Goal: Information Seeking & Learning: Learn about a topic

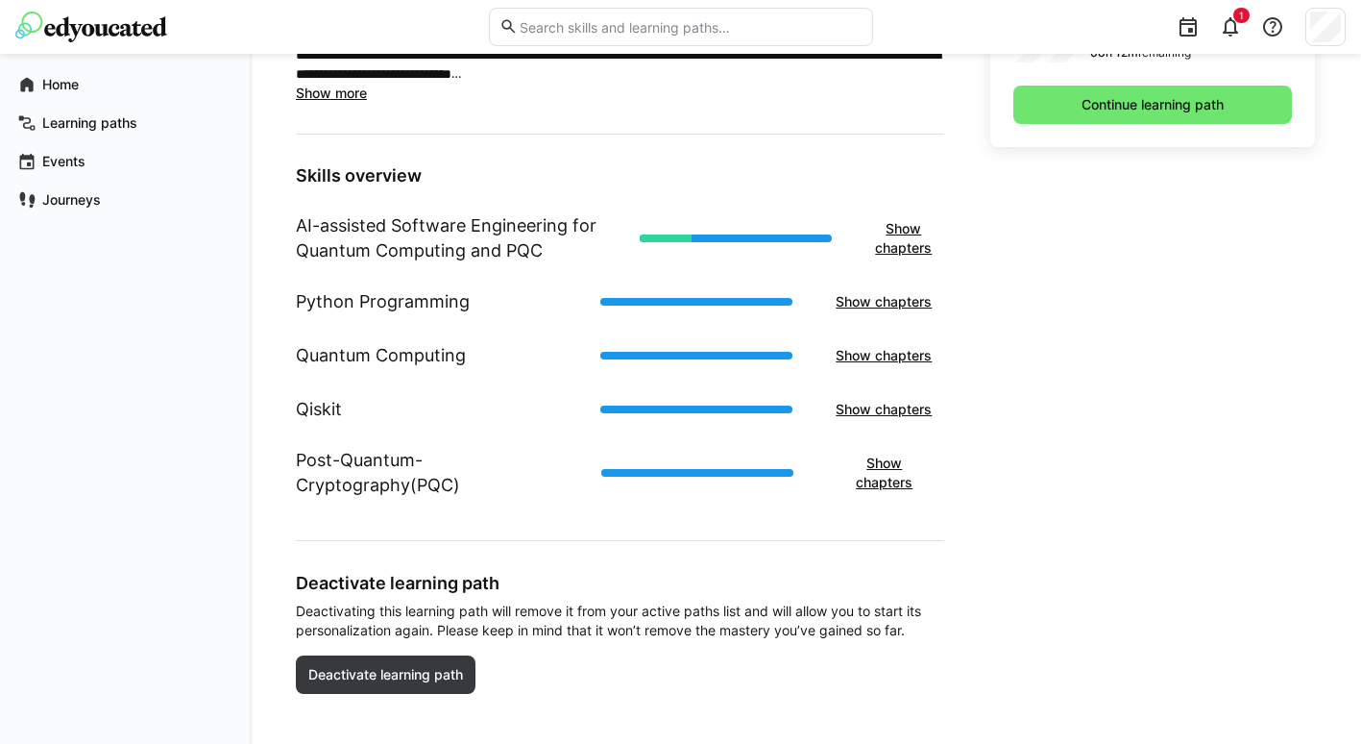
scroll to position [638, 0]
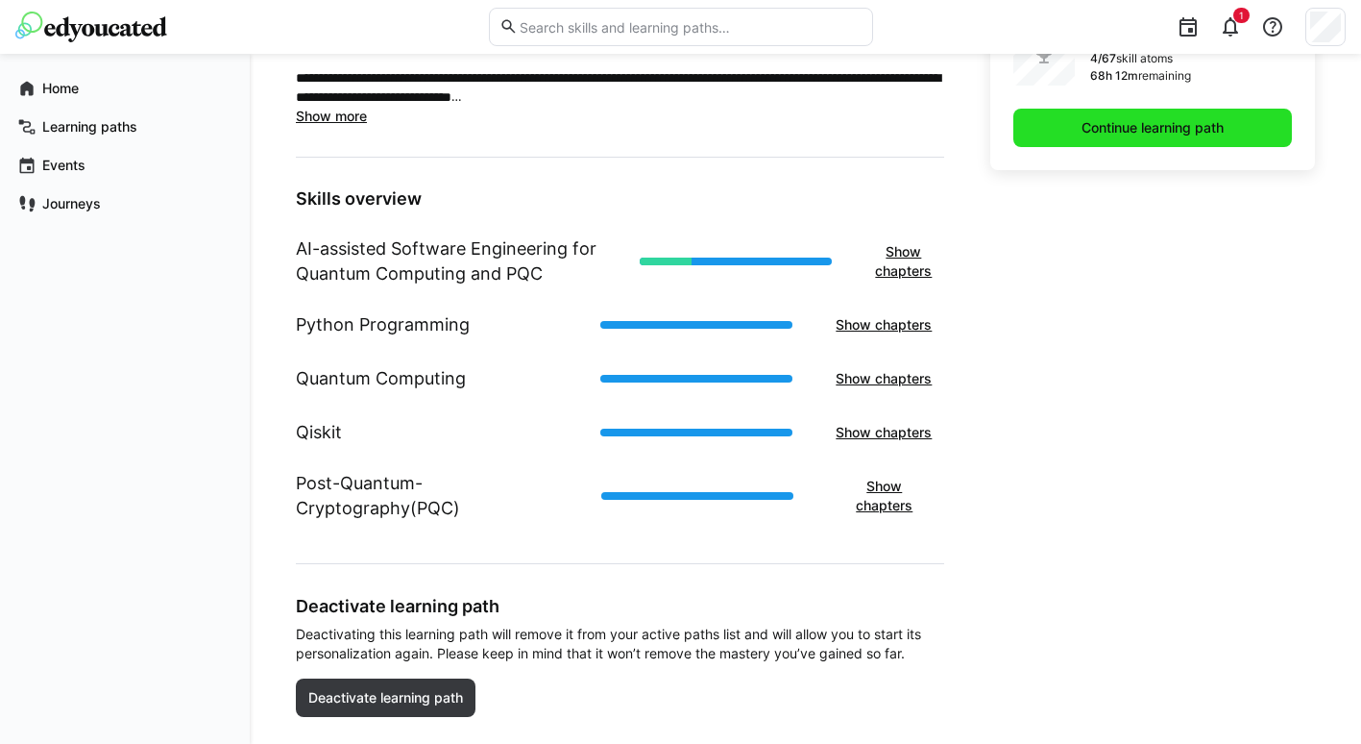
click at [1153, 121] on span "Continue learning path" at bounding box center [1153, 127] width 148 height 19
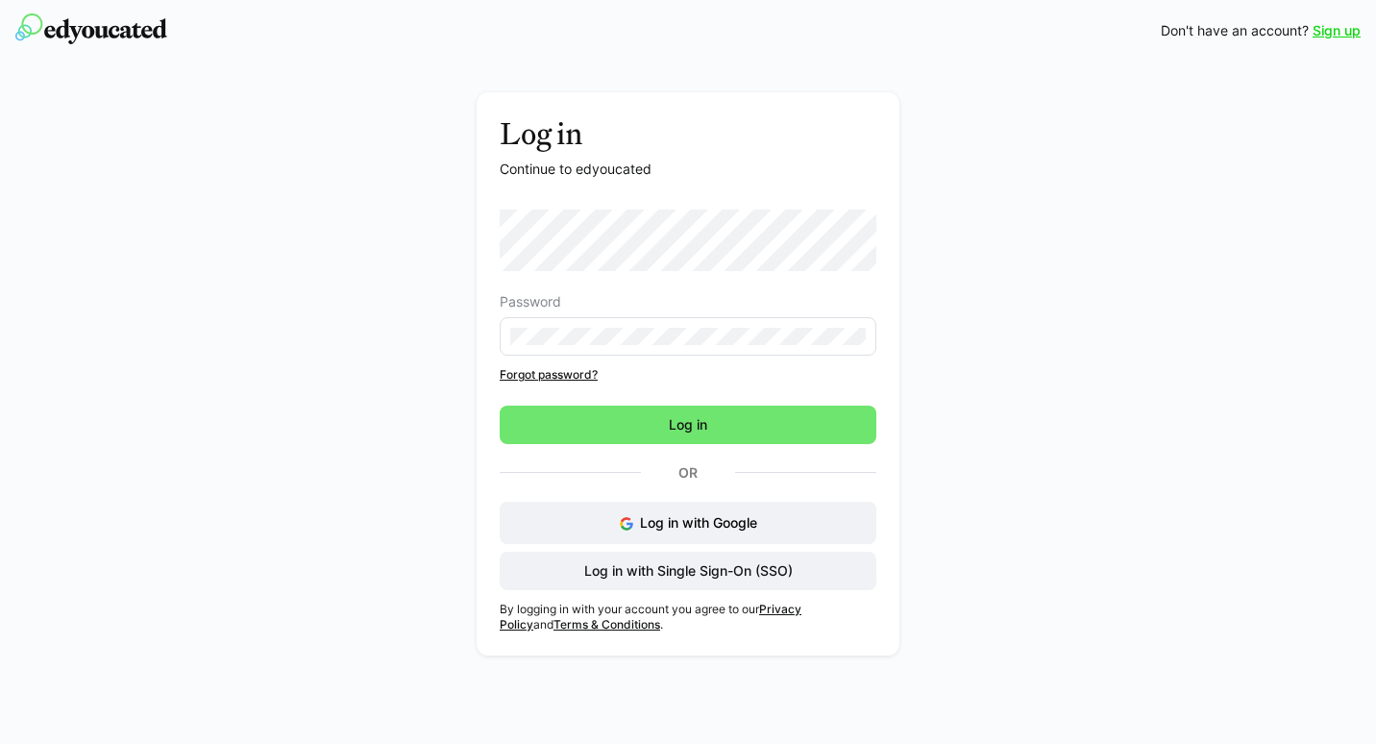
click at [1123, 495] on div "Log in Continue to edyoucated Password Forgot password? Log in Or Log in with G…" at bounding box center [688, 378] width 1083 height 573
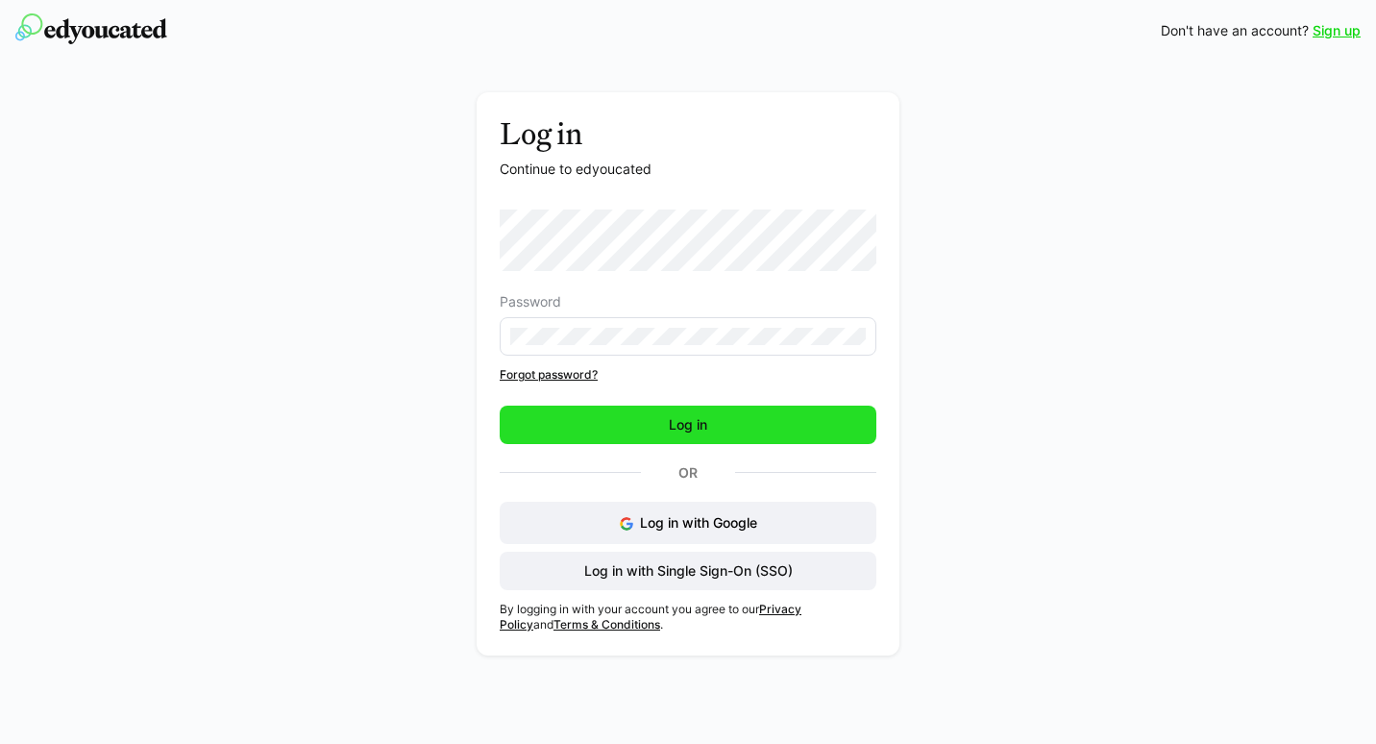
click at [705, 430] on span "Log in" at bounding box center [688, 424] width 44 height 19
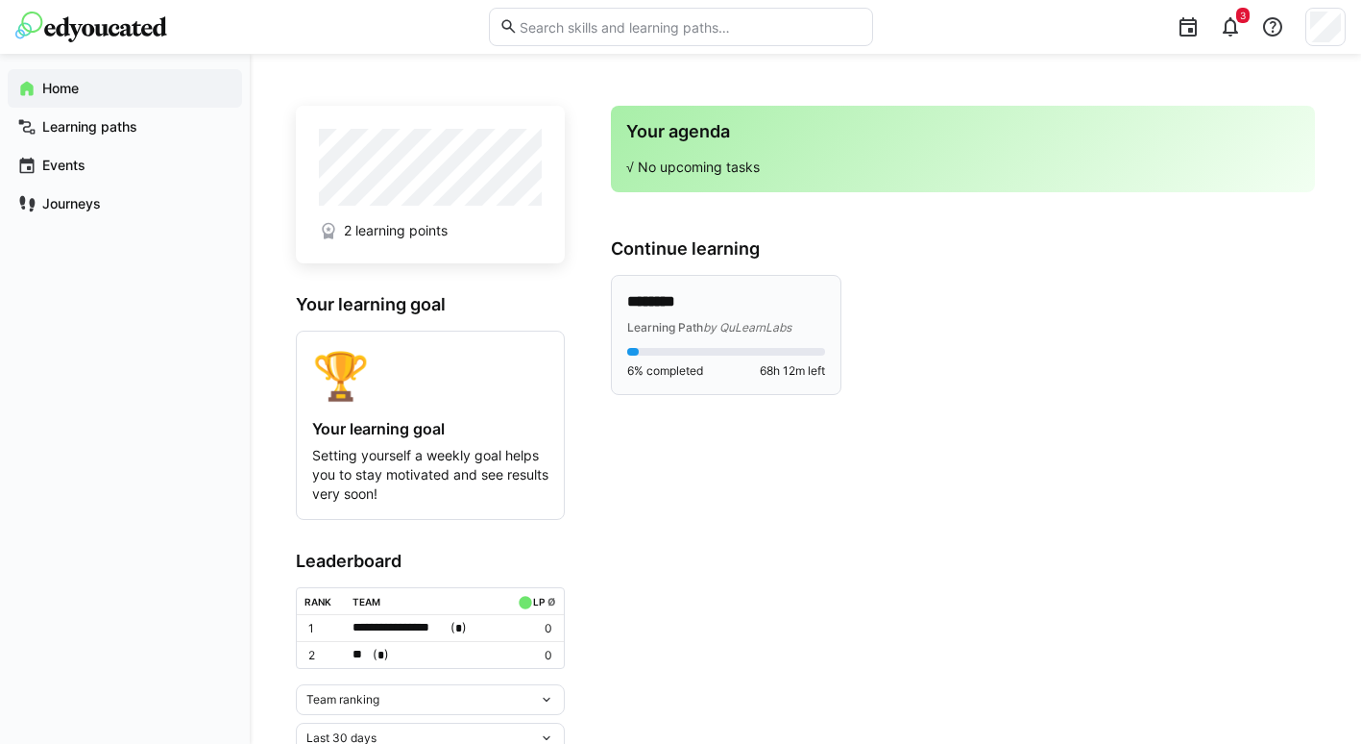
click at [698, 289] on div "******** Learning Path by QuLearnLabs 6% completed 68h 12m left" at bounding box center [726, 335] width 229 height 118
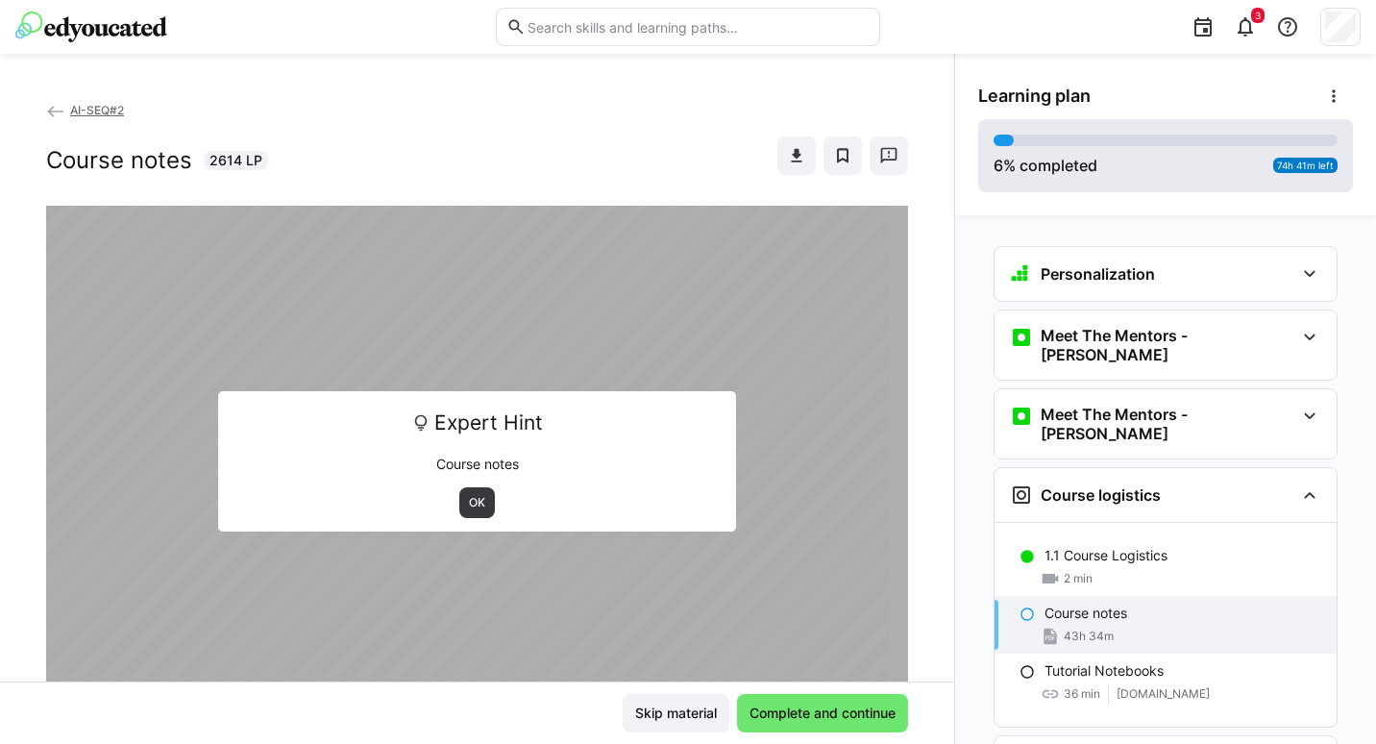
scroll to position [221, 0]
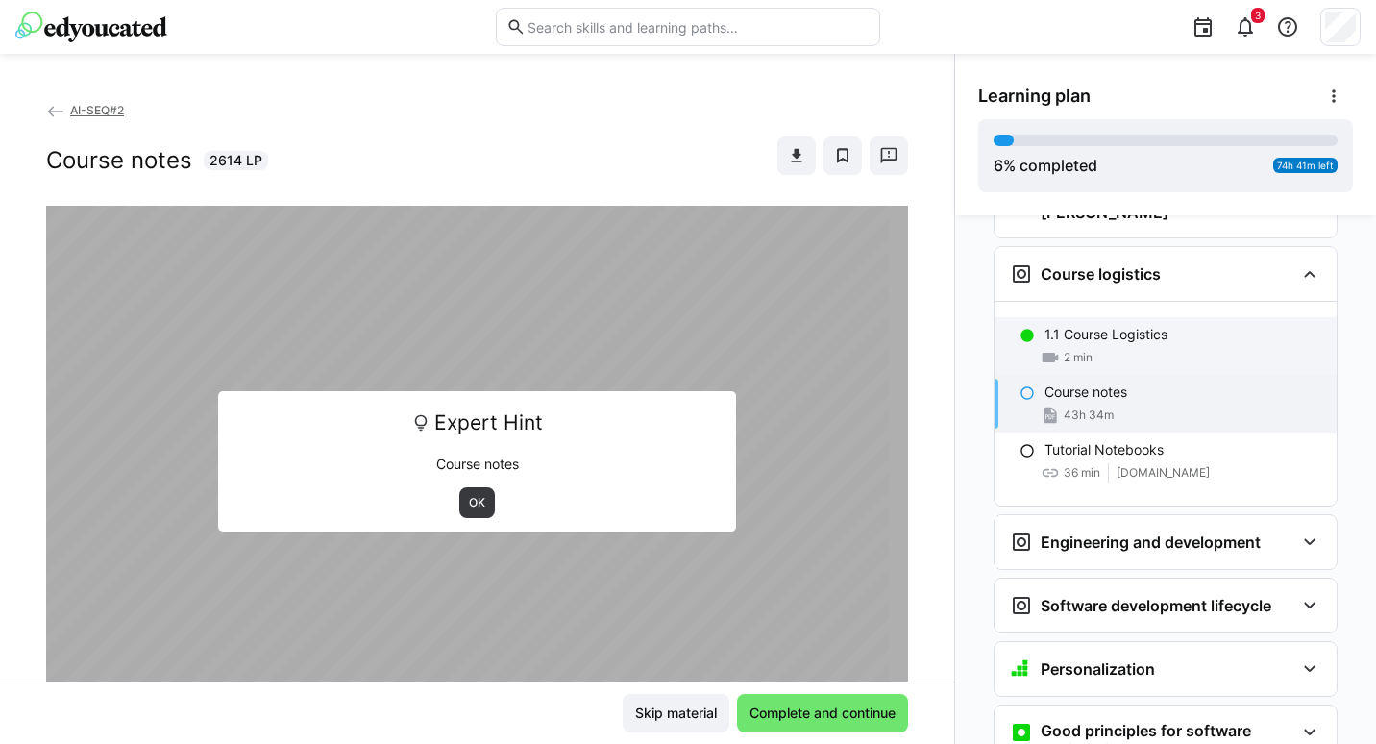
click at [1090, 348] on div "2 min" at bounding box center [1182, 357] width 277 height 19
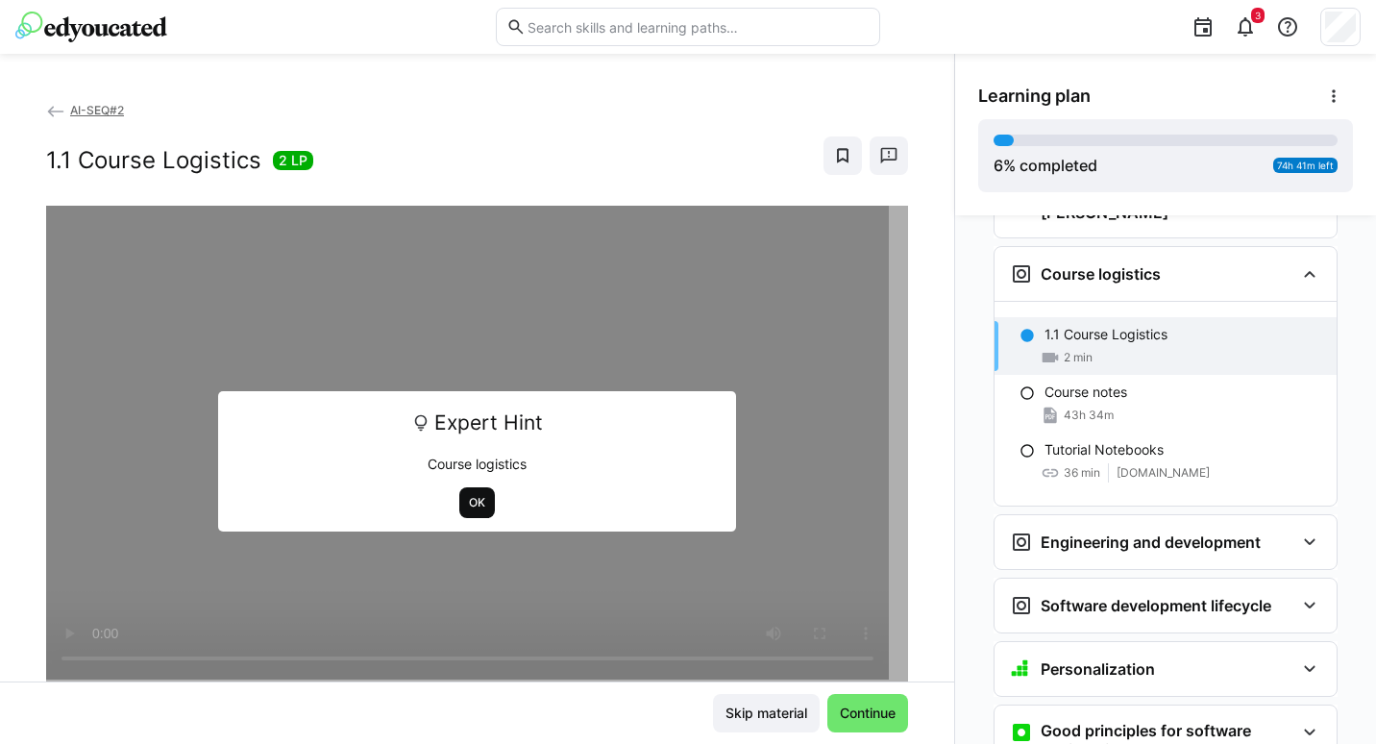
click at [467, 502] on span "OK" at bounding box center [477, 502] width 20 height 15
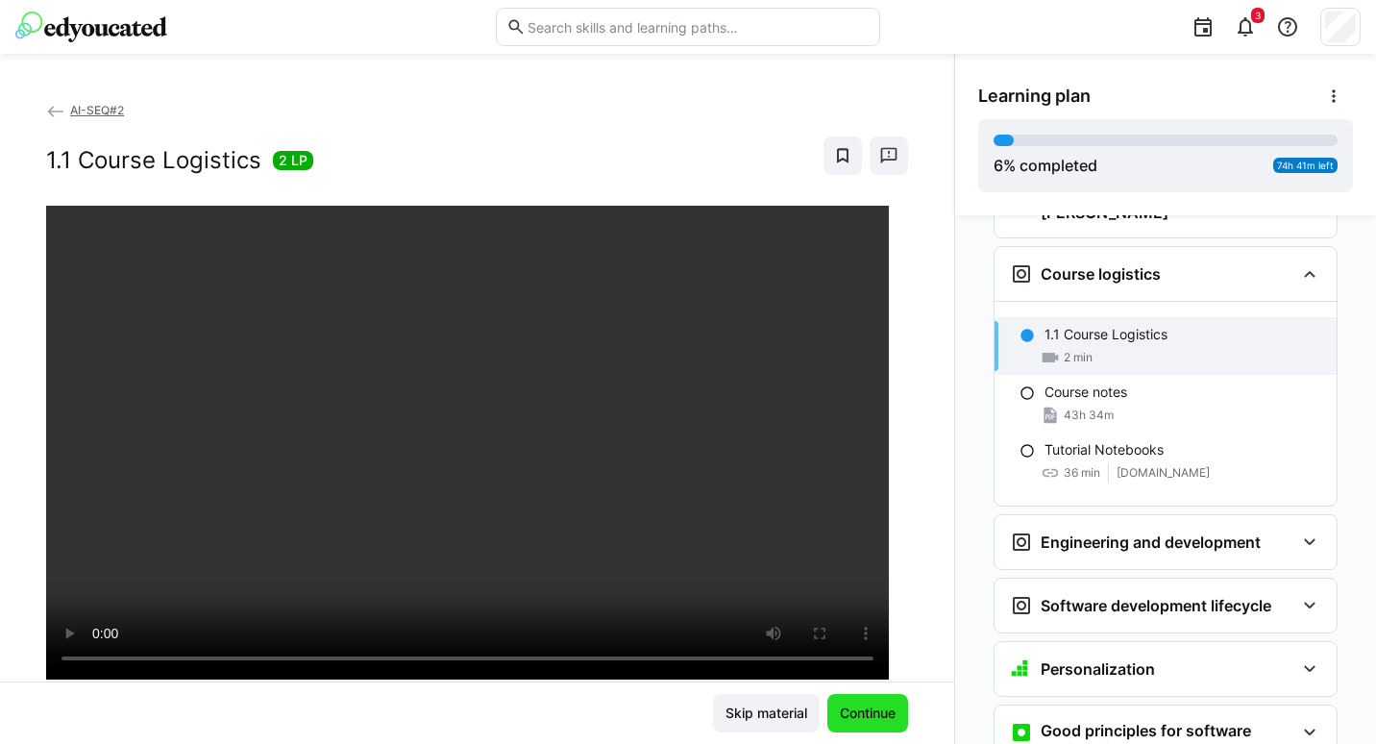
click at [853, 723] on span "Continue" at bounding box center [867, 713] width 81 height 38
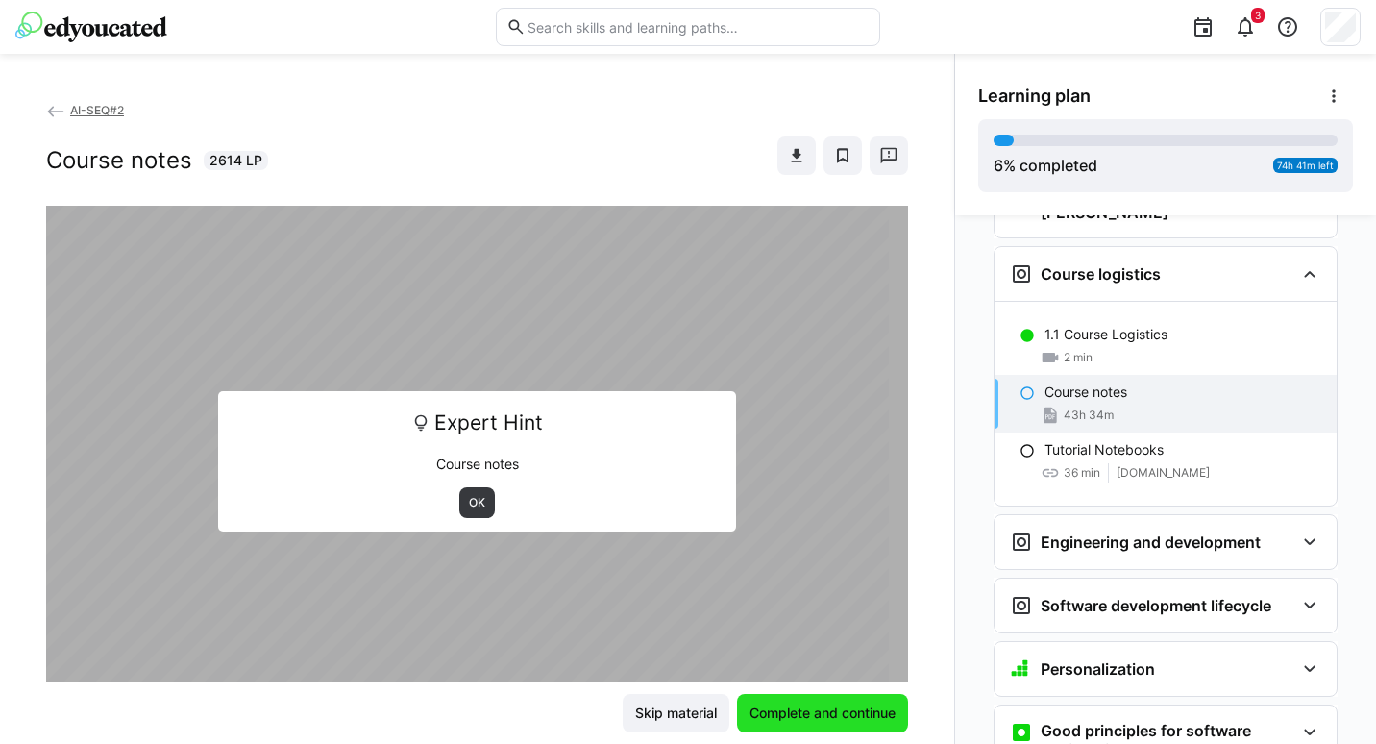
click at [848, 703] on span "Complete and continue" at bounding box center [823, 712] width 152 height 19
click at [470, 508] on span "OK" at bounding box center [477, 502] width 20 height 15
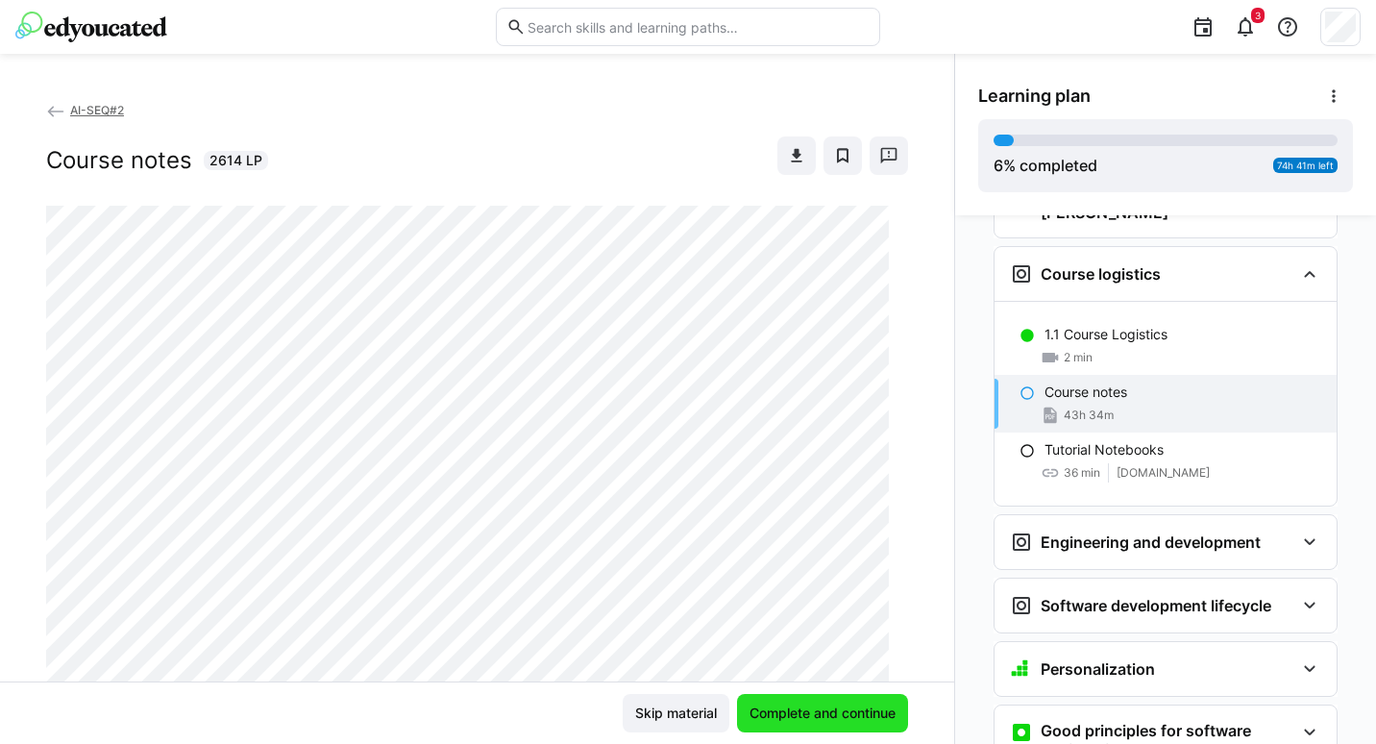
click at [796, 706] on span "Complete and continue" at bounding box center [823, 712] width 152 height 19
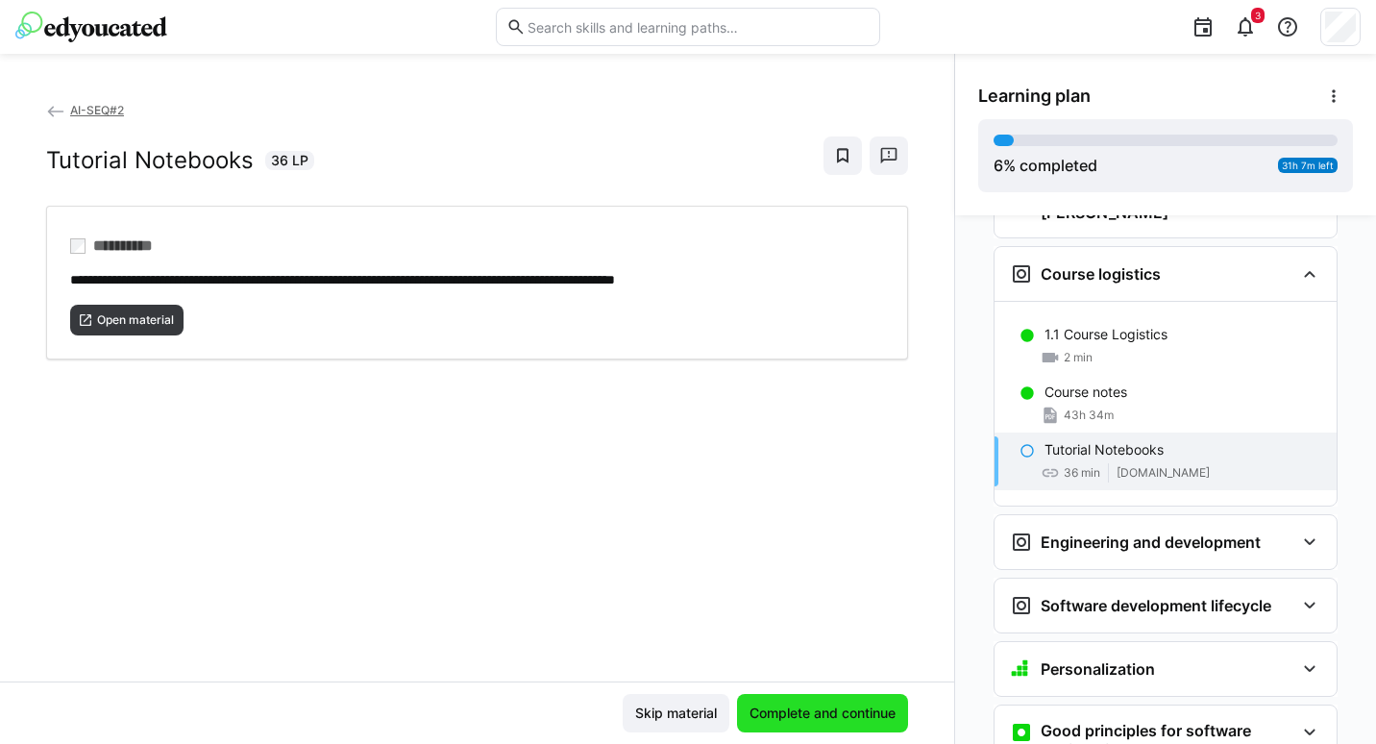
click at [796, 706] on span "Complete and continue" at bounding box center [823, 712] width 152 height 19
click at [1122, 465] on span "github.com" at bounding box center [1162, 472] width 93 height 15
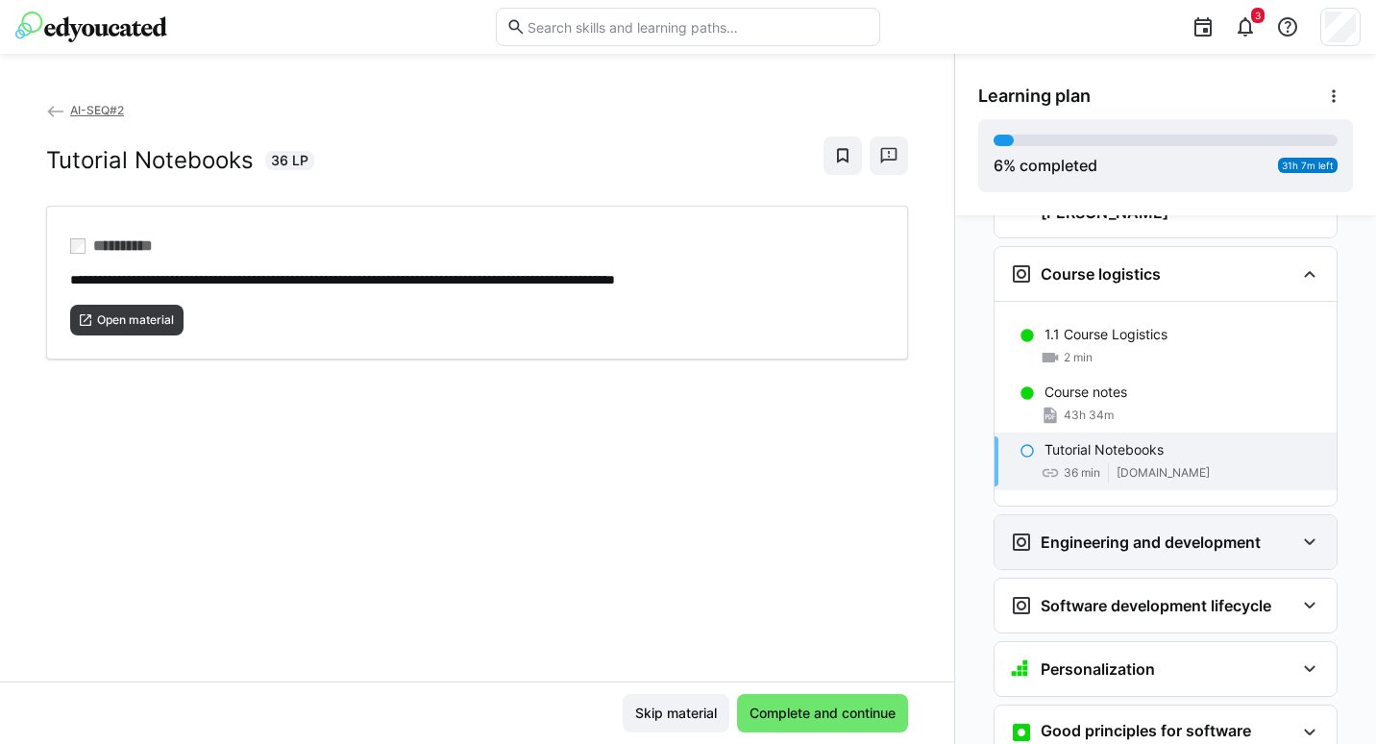
click at [1119, 532] on h3 "Engineering and development" at bounding box center [1151, 541] width 220 height 19
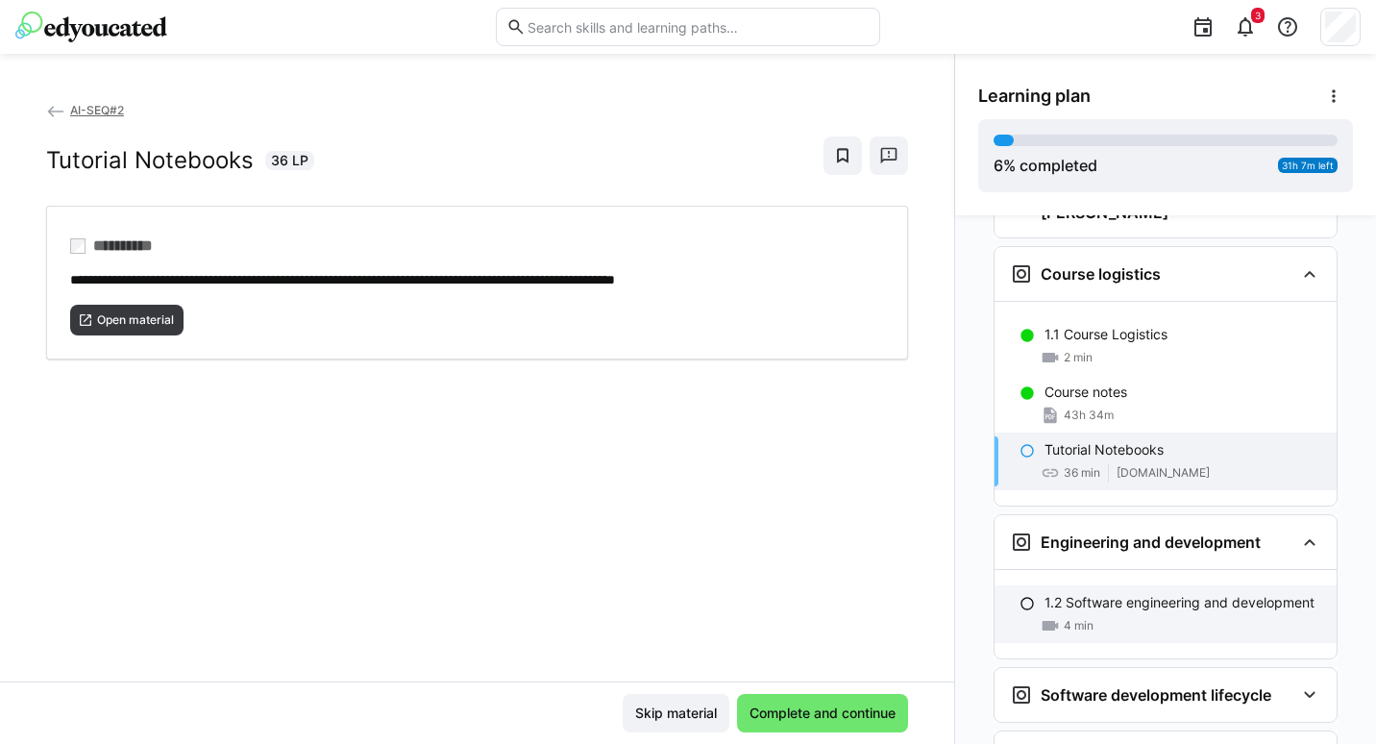
click at [1079, 593] on p "1.2 Software engineering and development" at bounding box center [1179, 602] width 270 height 19
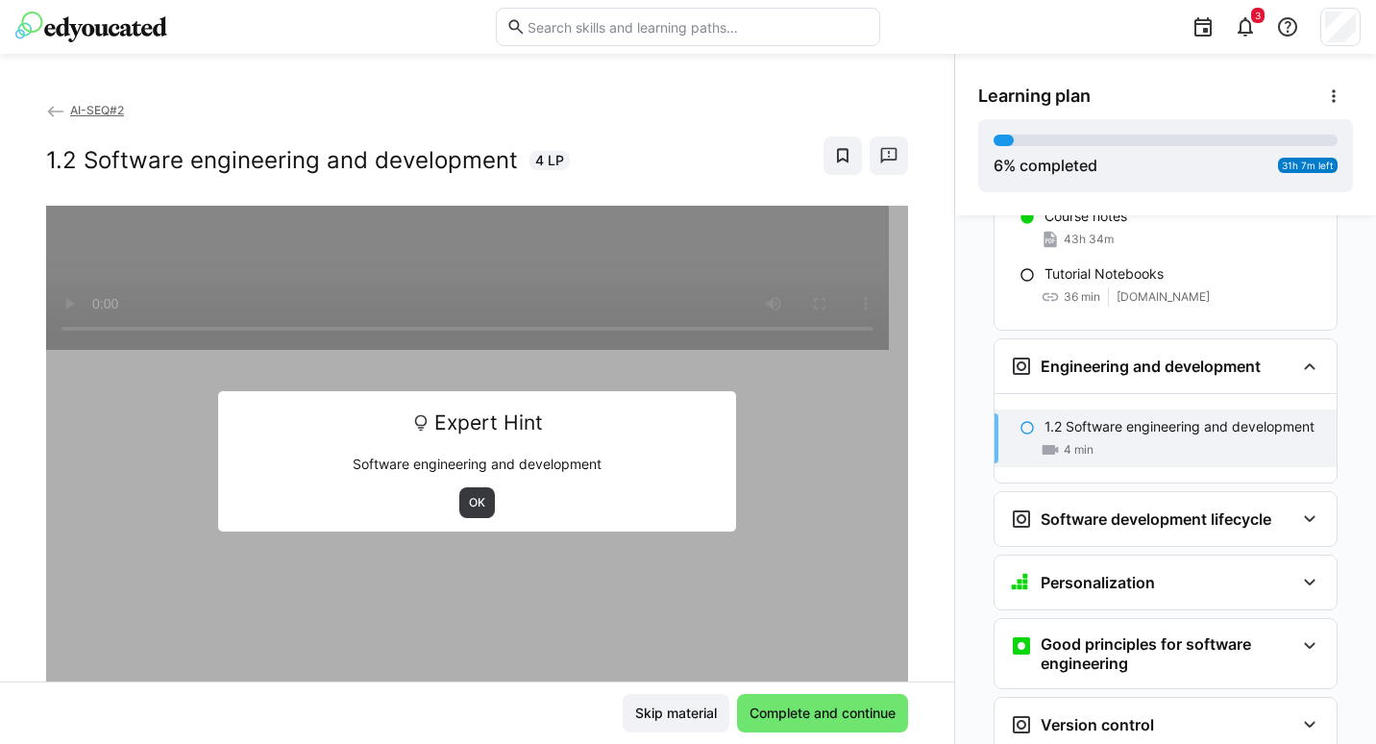
scroll to position [489, 0]
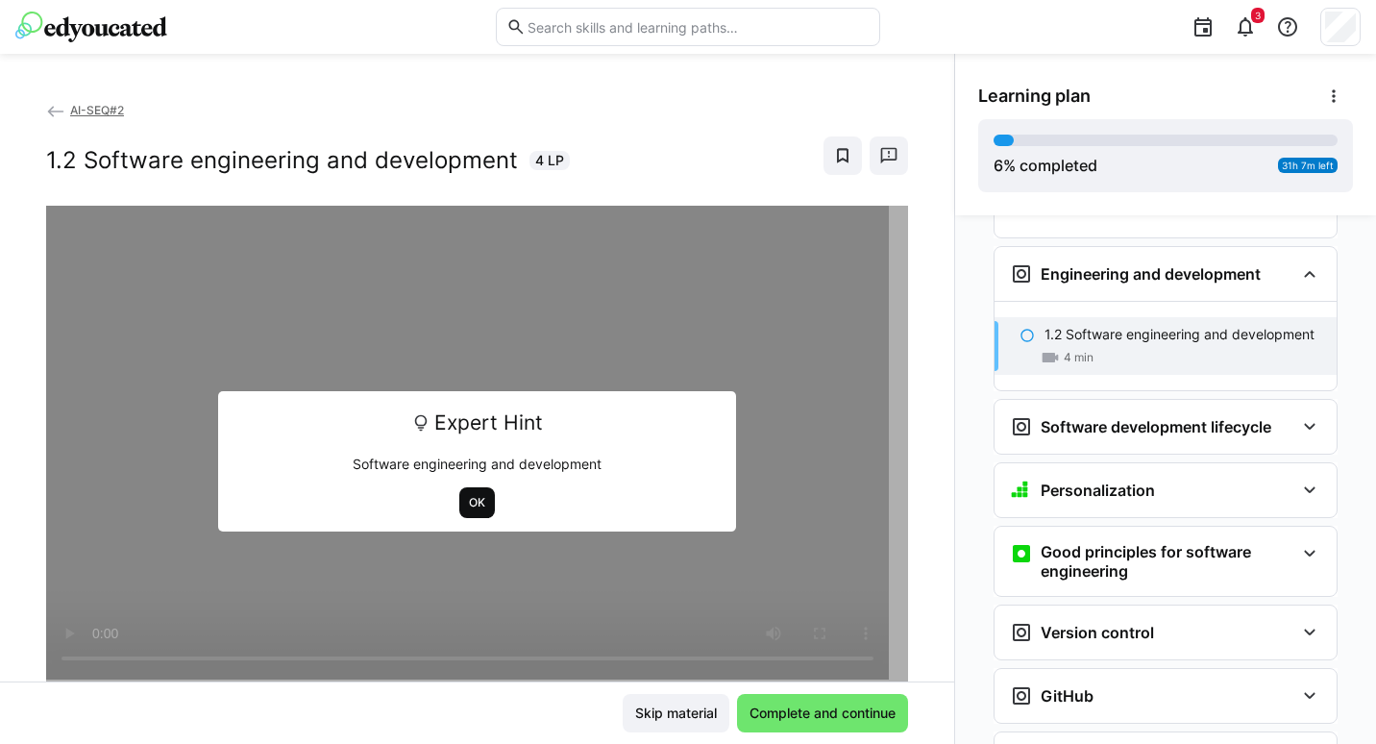
click at [475, 497] on span "OK" at bounding box center [477, 502] width 20 height 15
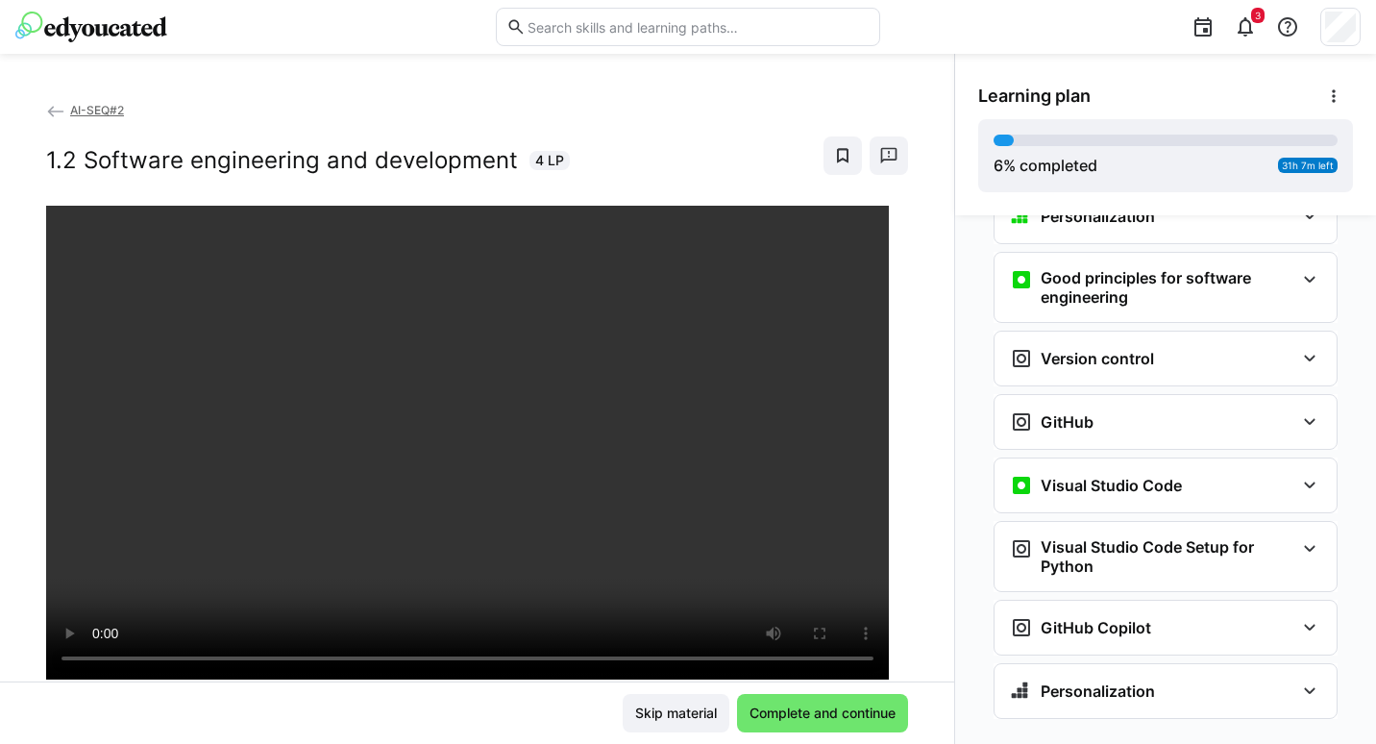
scroll to position [767, 0]
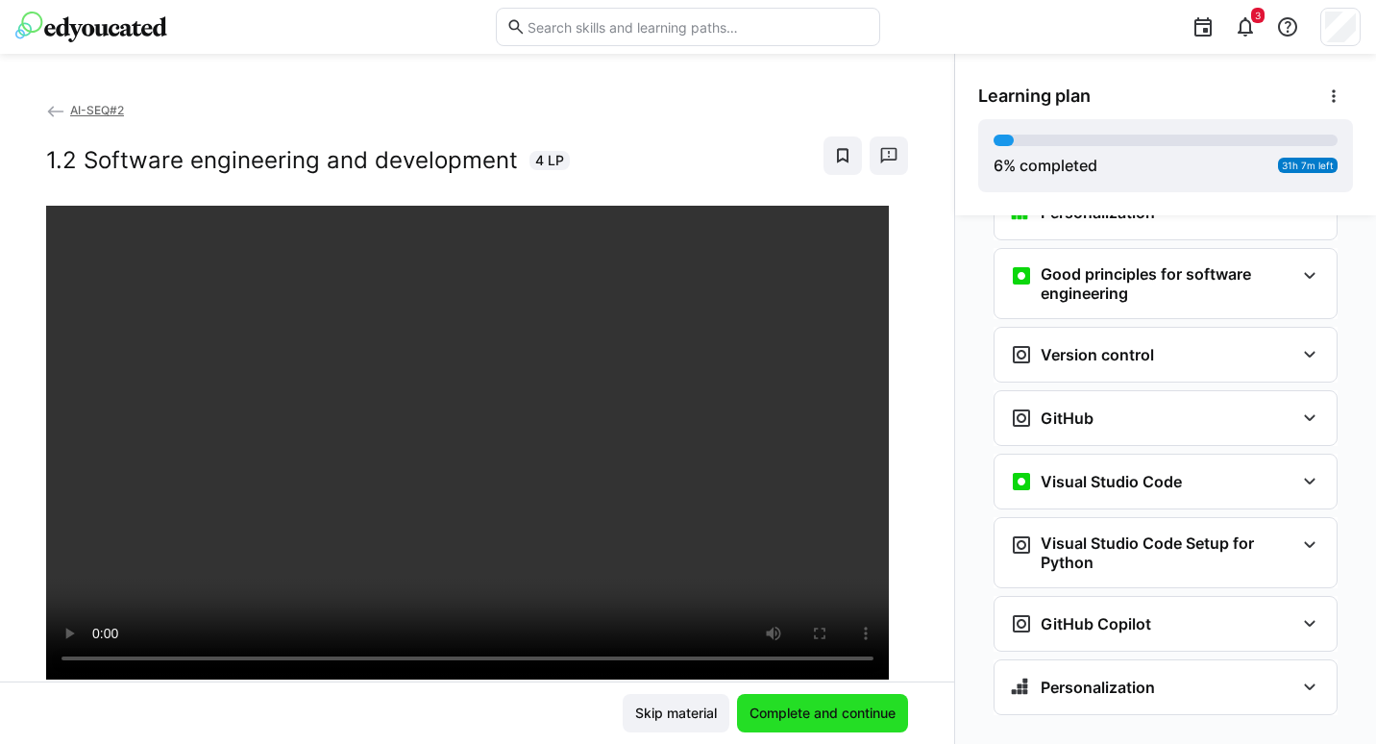
click at [799, 703] on span "Complete and continue" at bounding box center [823, 712] width 152 height 19
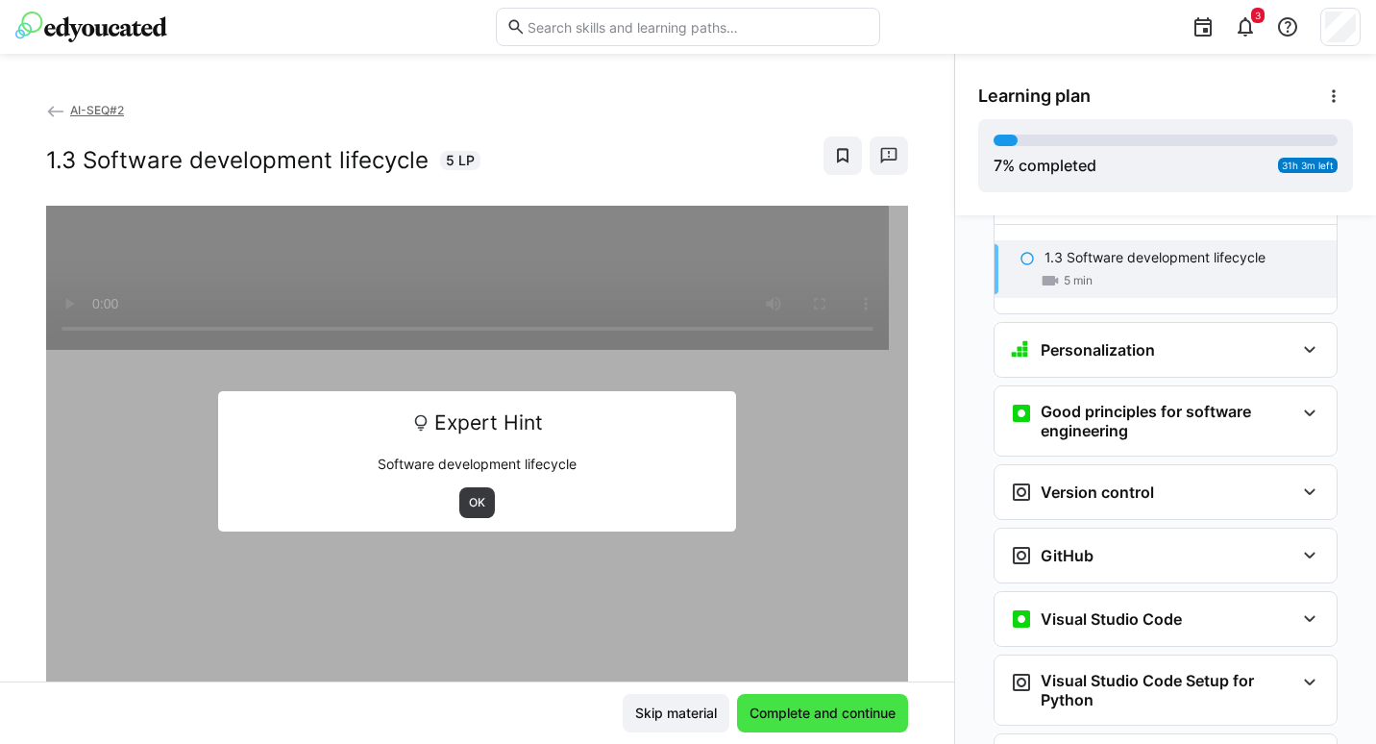
scroll to position [642, 0]
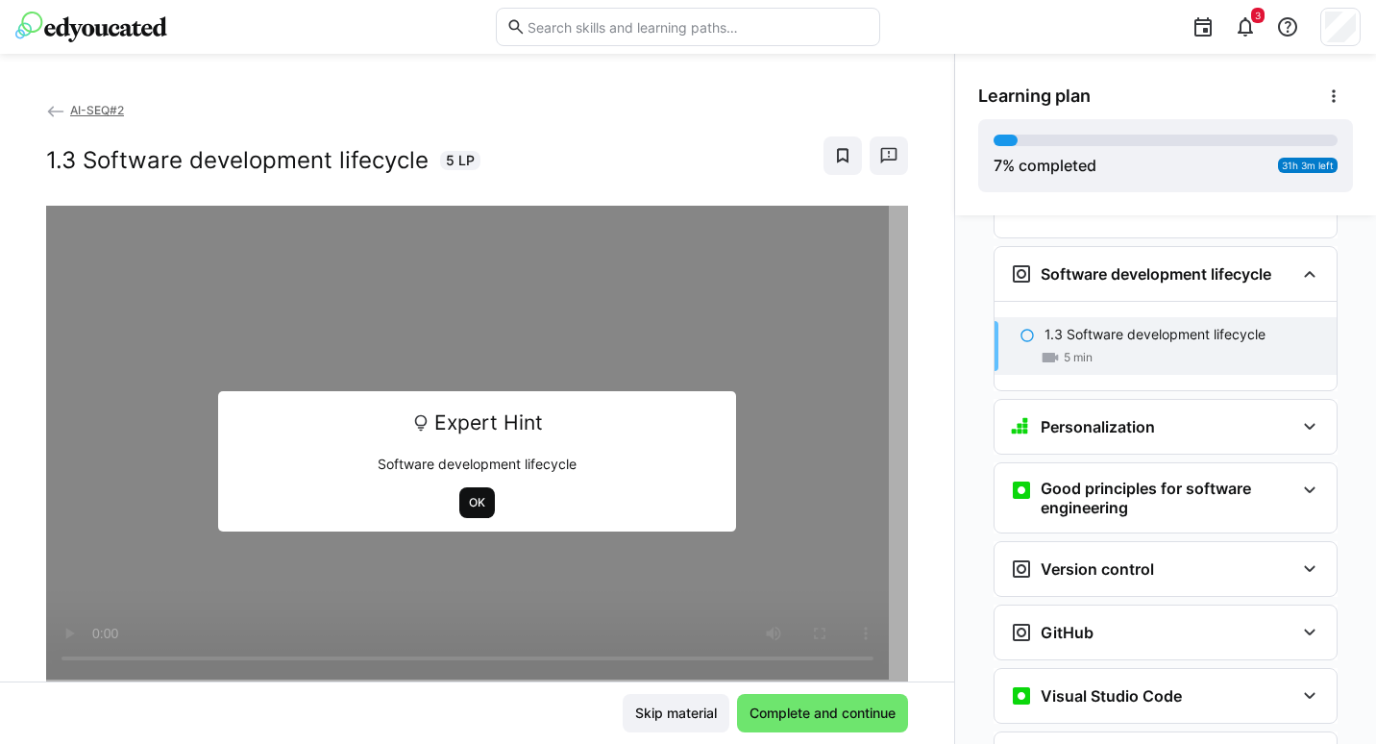
click at [477, 498] on span "OK" at bounding box center [477, 502] width 36 height 31
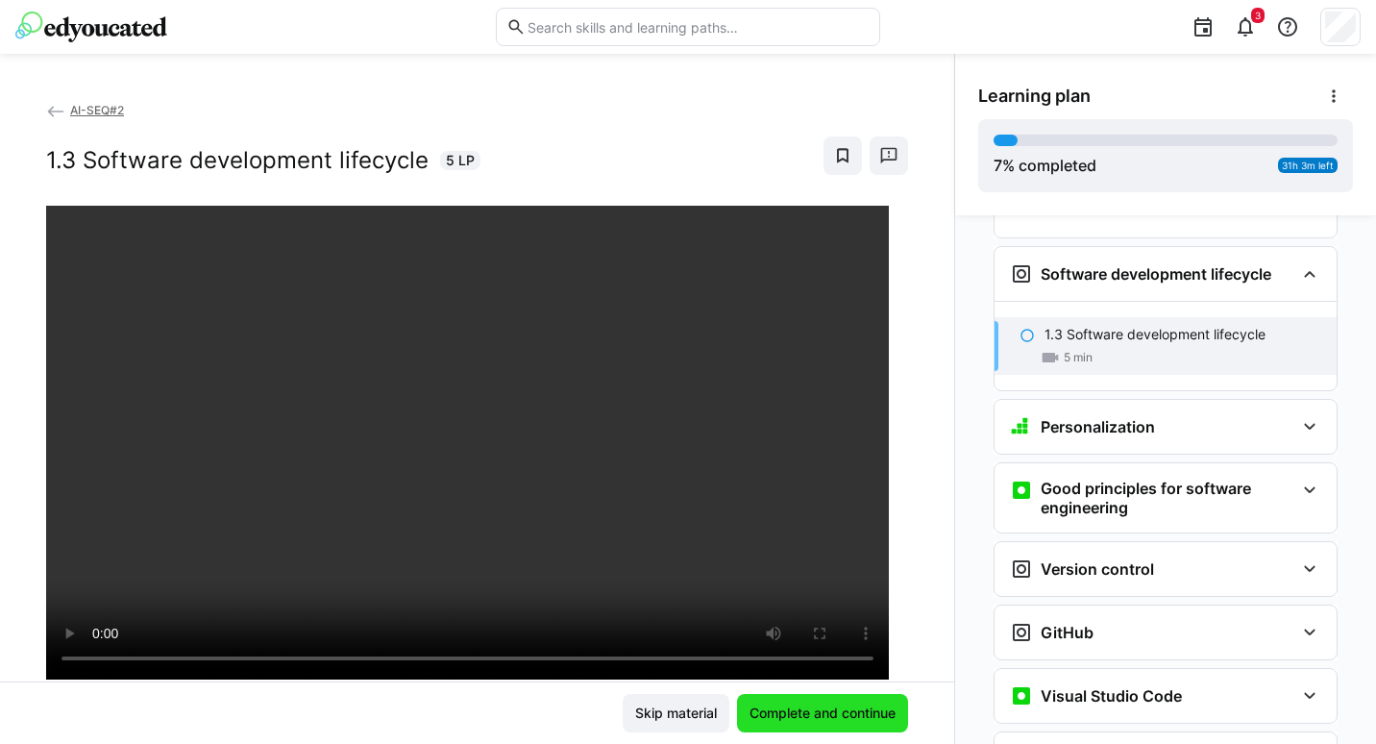
click at [777, 710] on span "Complete and continue" at bounding box center [823, 712] width 152 height 19
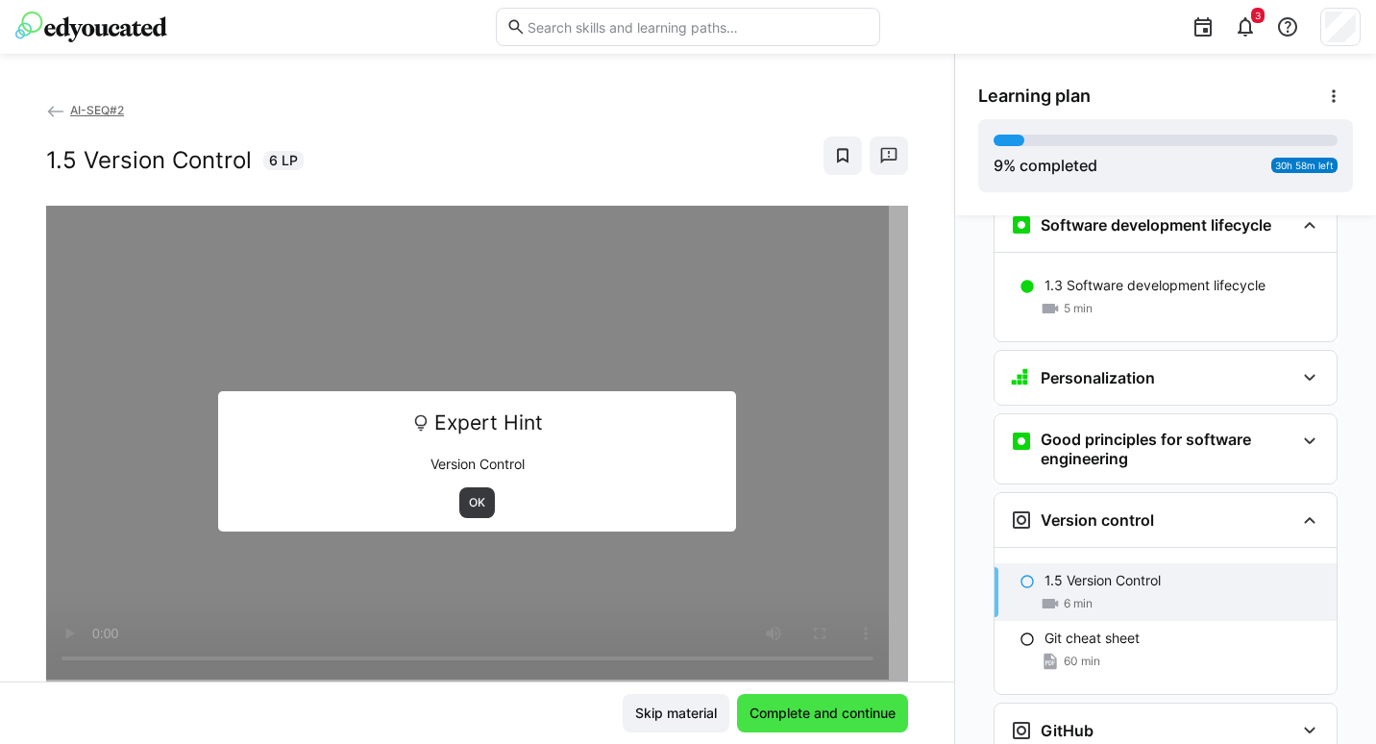
scroll to position [856, 0]
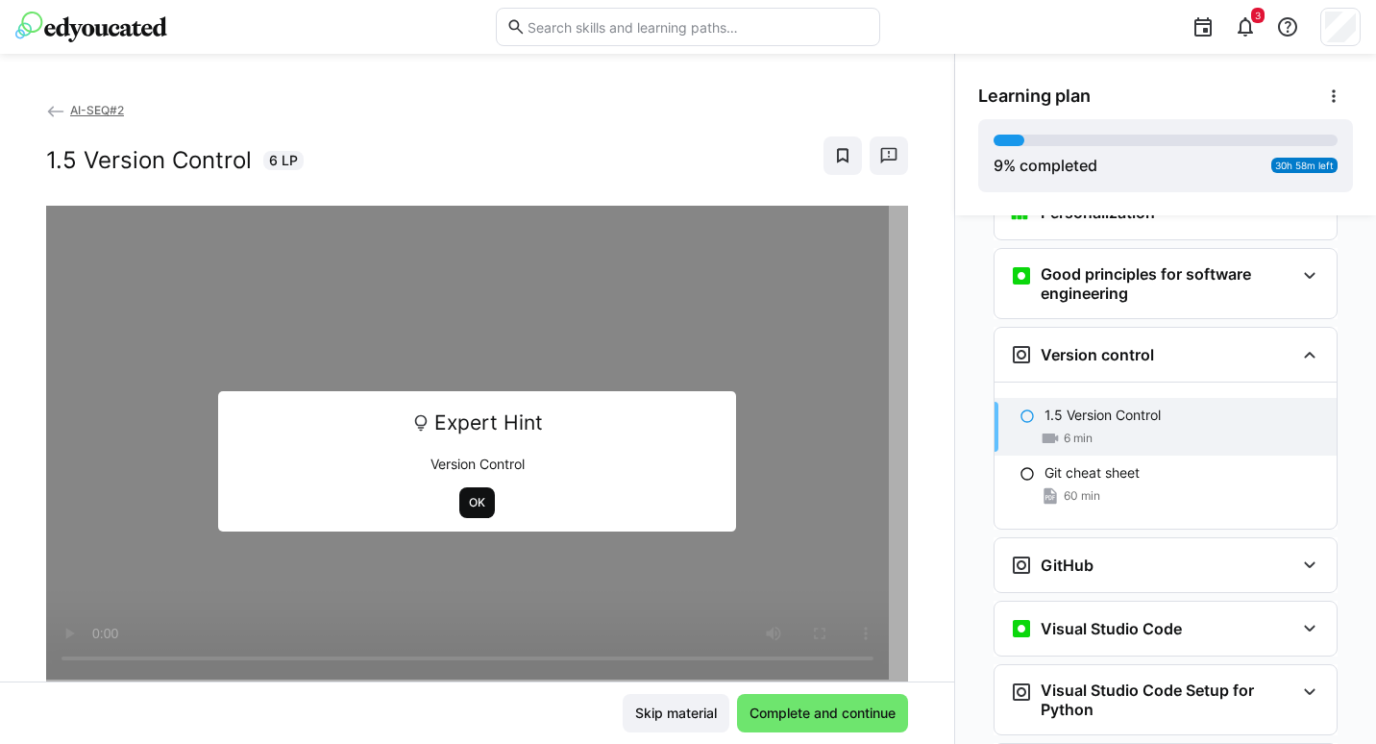
click at [480, 495] on span "OK" at bounding box center [477, 502] width 36 height 31
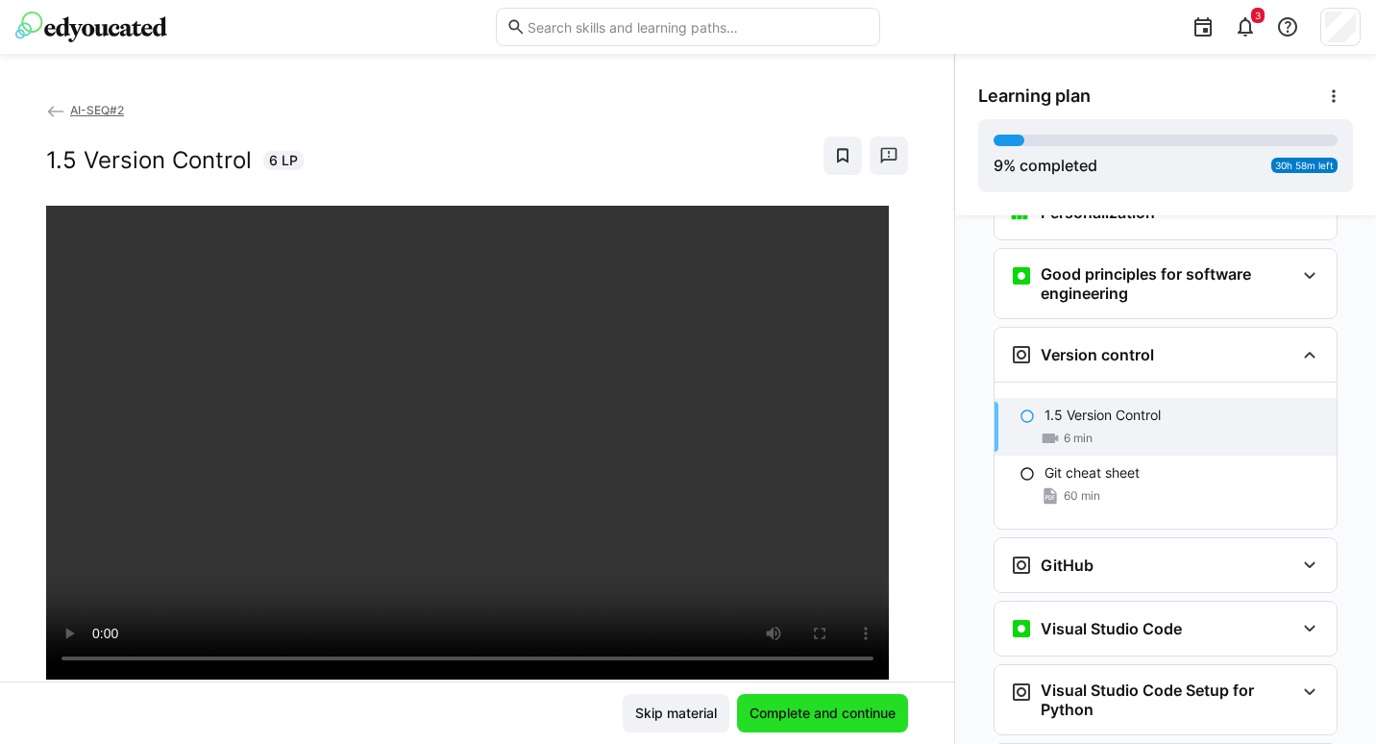
click at [764, 716] on span "Complete and continue" at bounding box center [823, 712] width 152 height 19
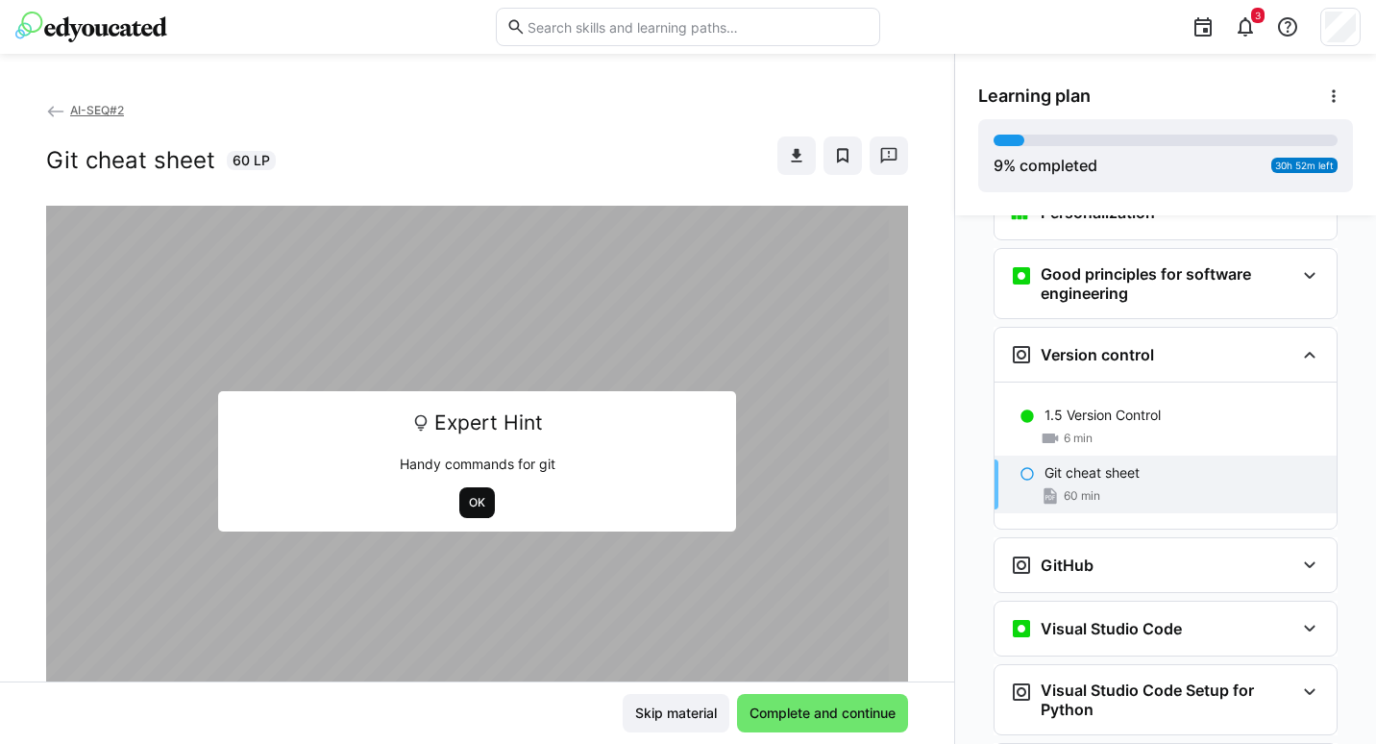
click at [473, 501] on span "OK" at bounding box center [477, 502] width 20 height 15
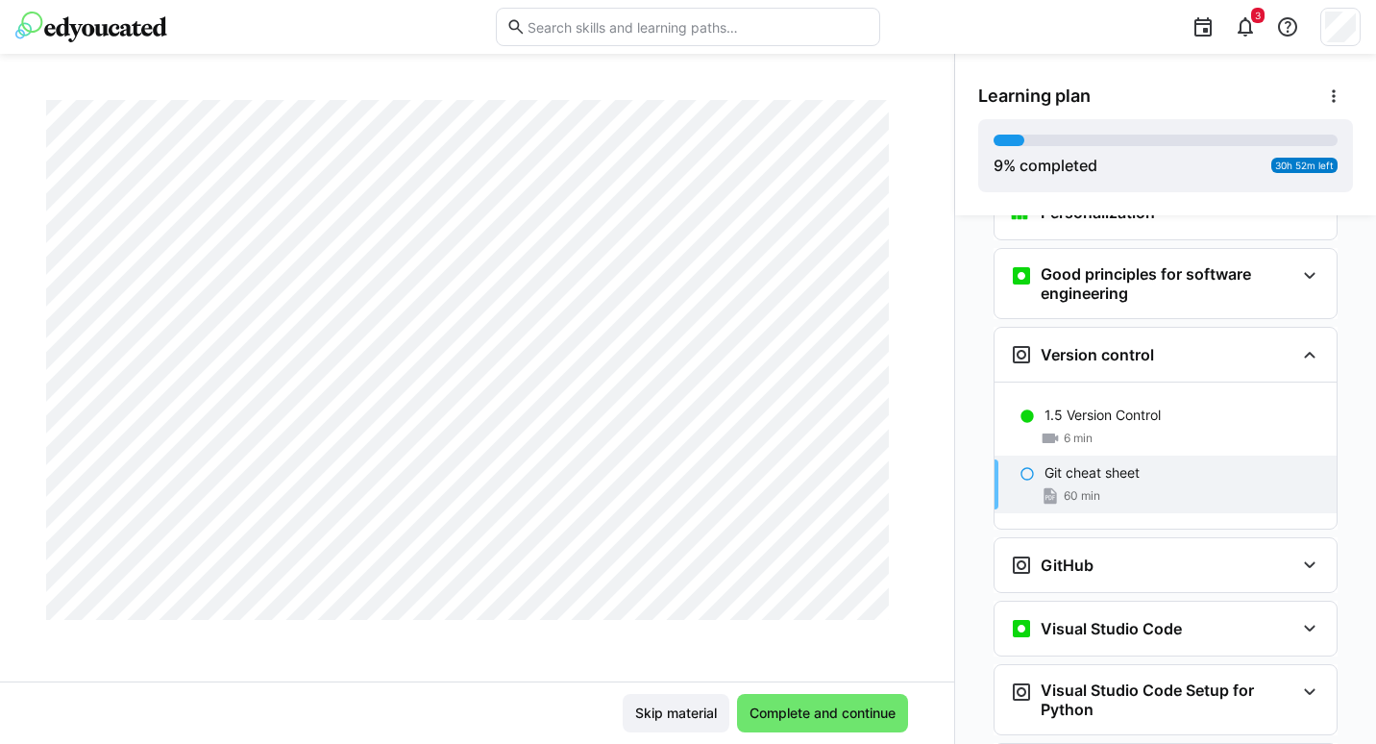
scroll to position [1722, 0]
click at [786, 701] on span "Complete and continue" at bounding box center [822, 713] width 171 height 38
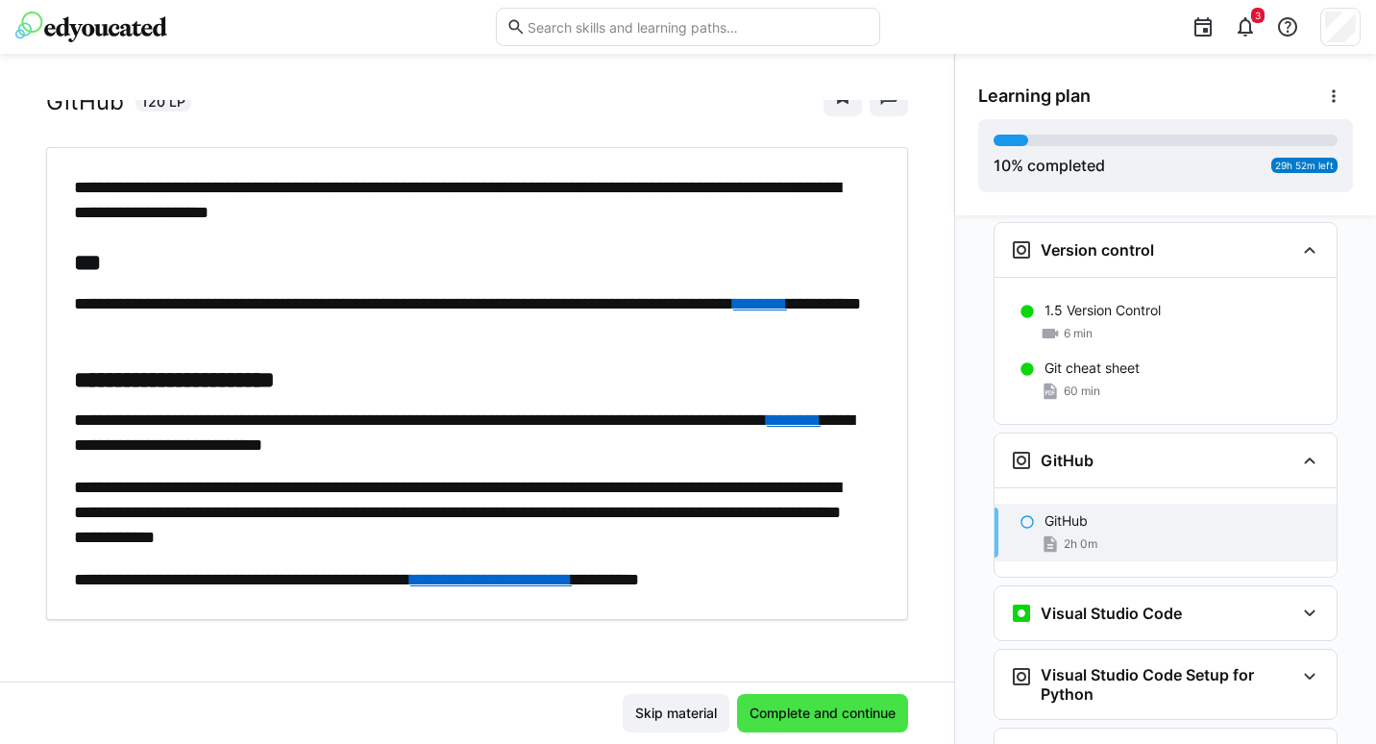
scroll to position [1003, 0]
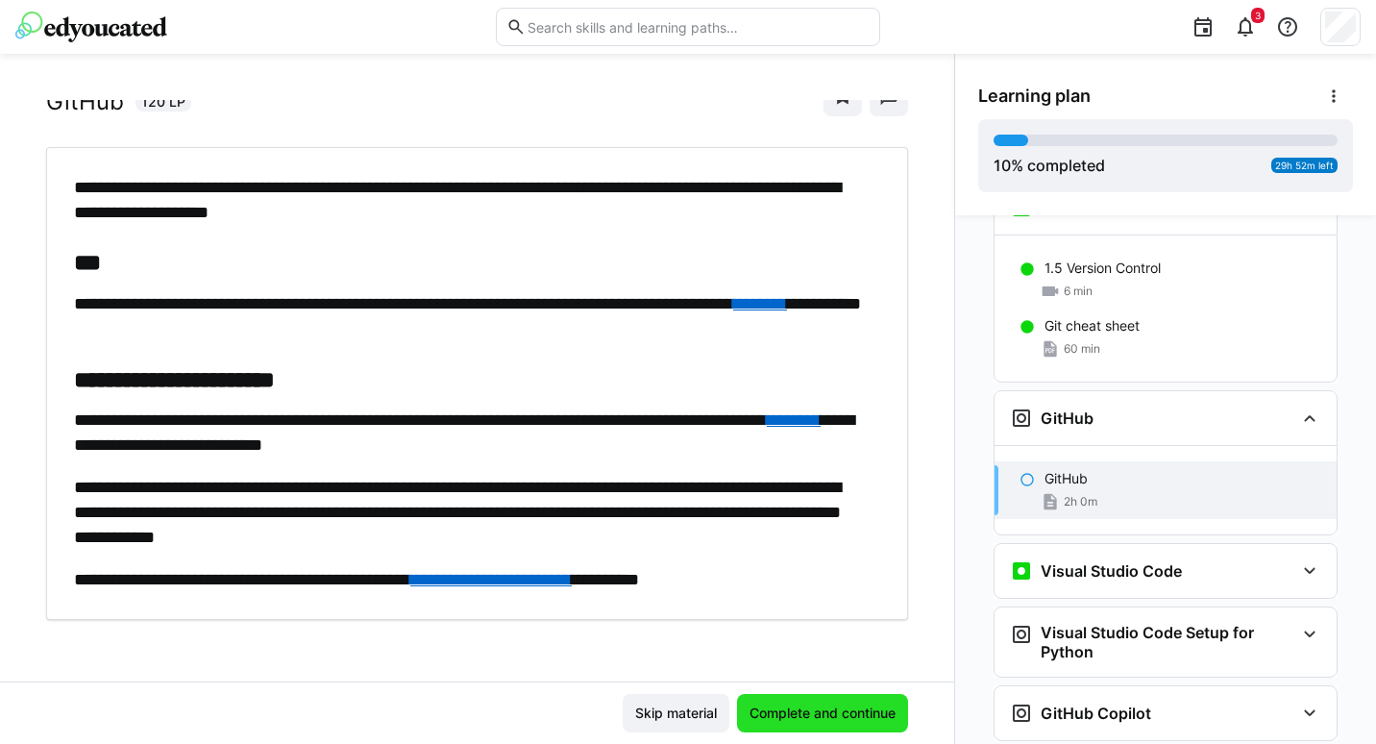
click at [786, 701] on span "Complete and continue" at bounding box center [822, 713] width 171 height 38
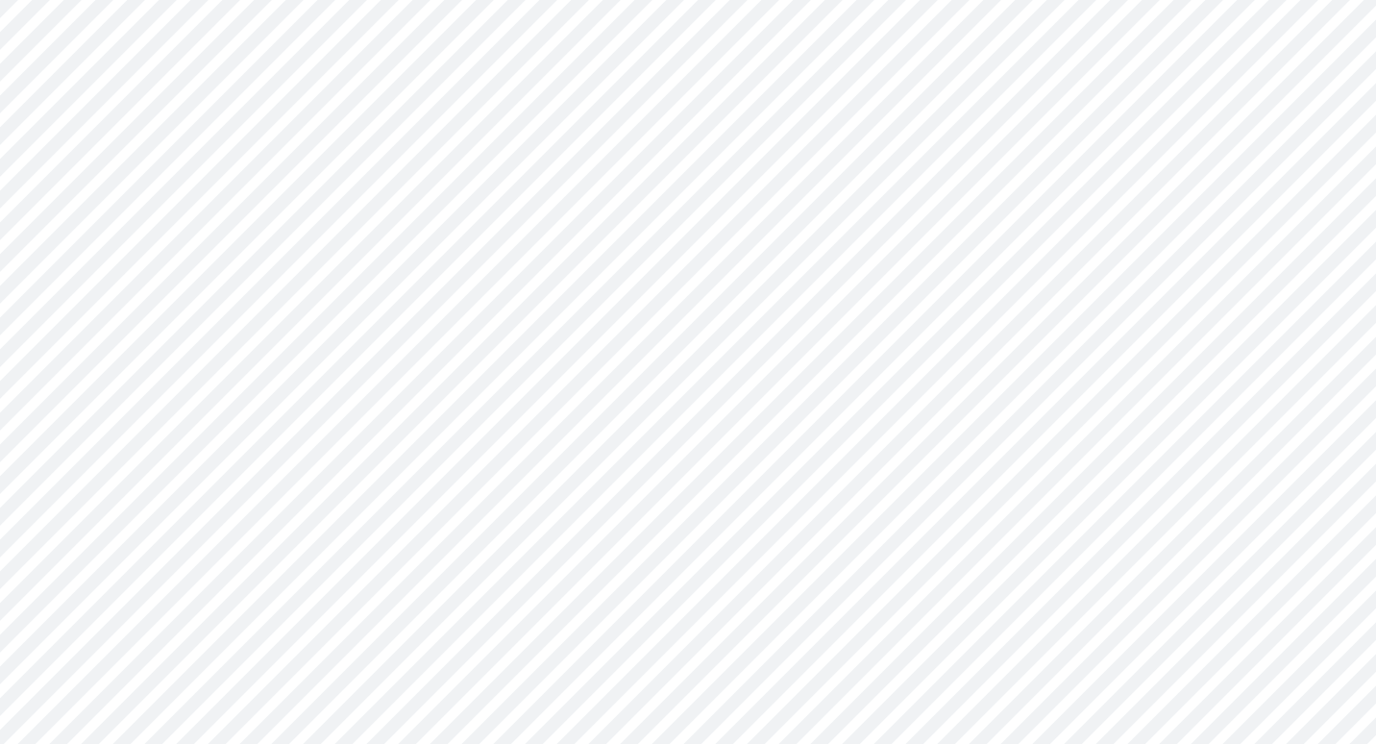
scroll to position [0, 0]
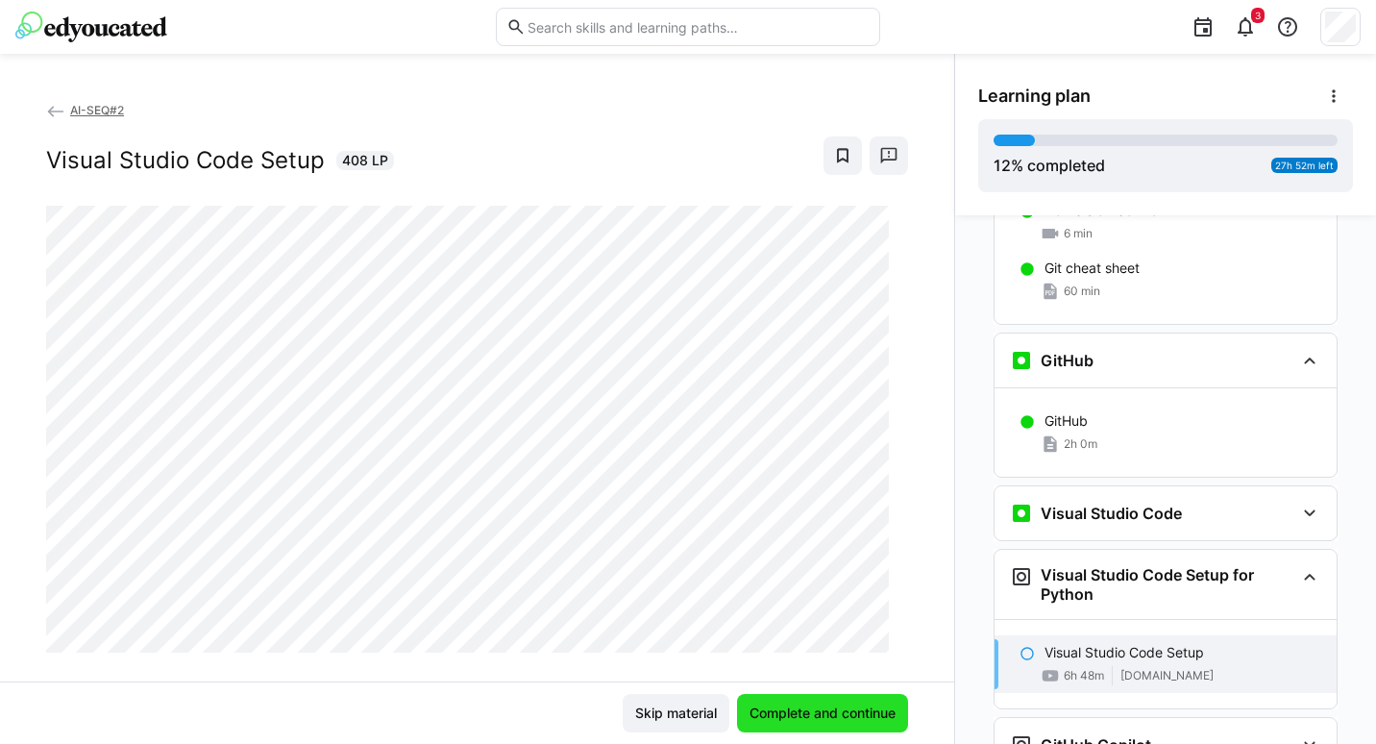
click at [763, 715] on span "Complete and continue" at bounding box center [823, 712] width 152 height 19
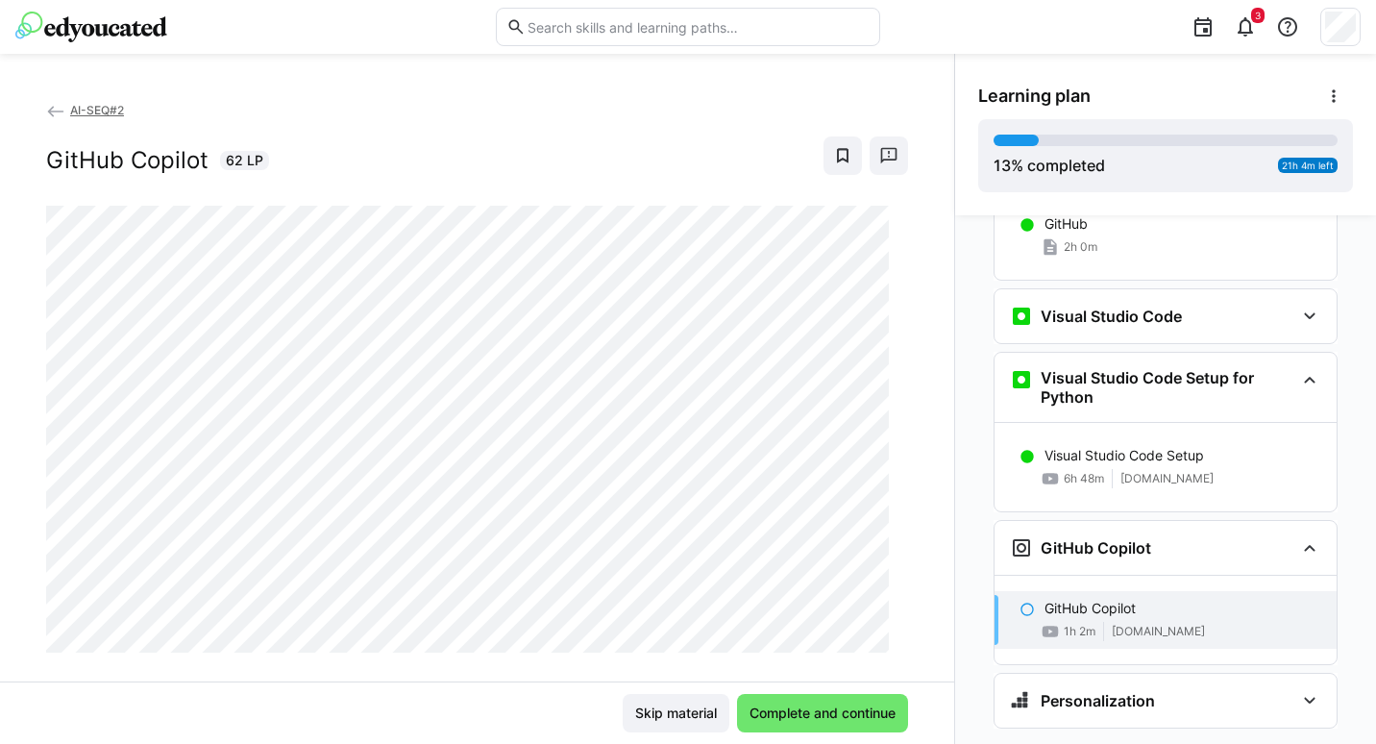
scroll to position [1271, 0]
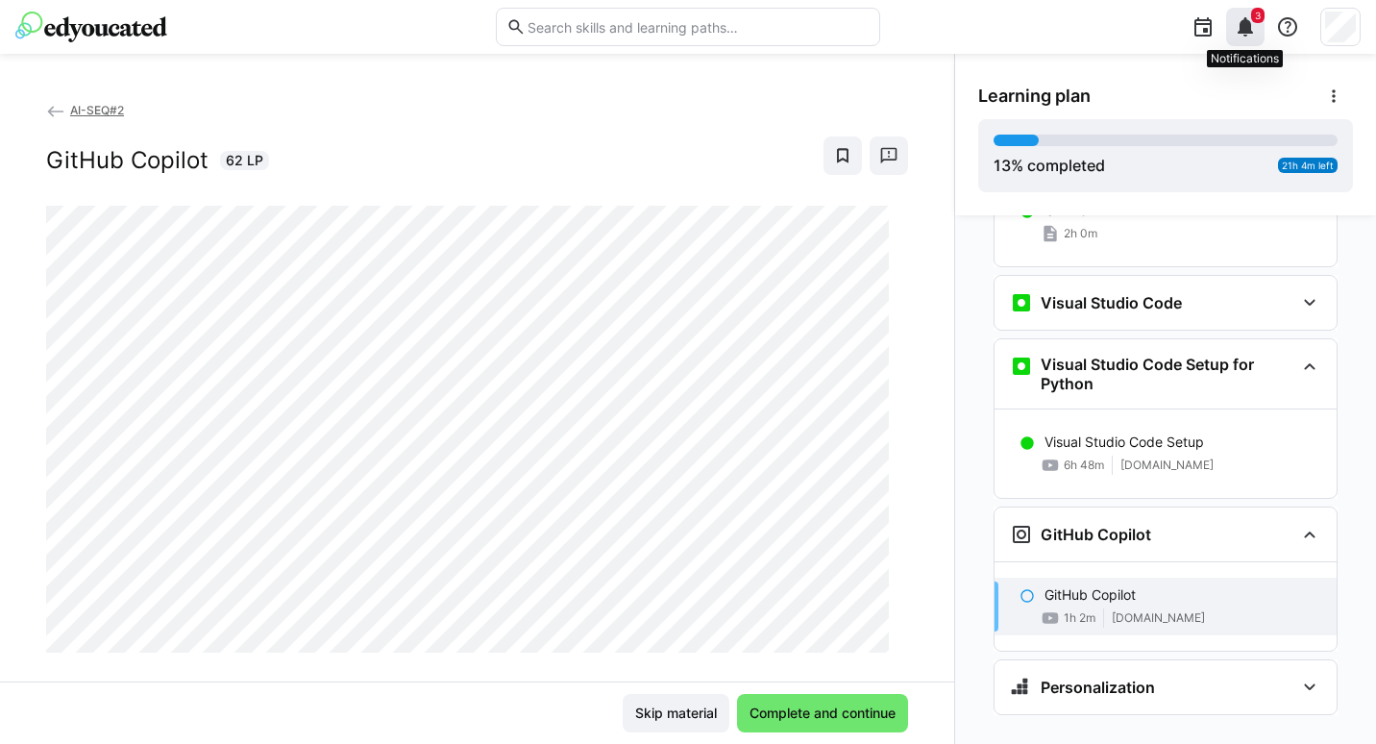
click at [1244, 40] on div "3" at bounding box center [1245, 27] width 38 height 38
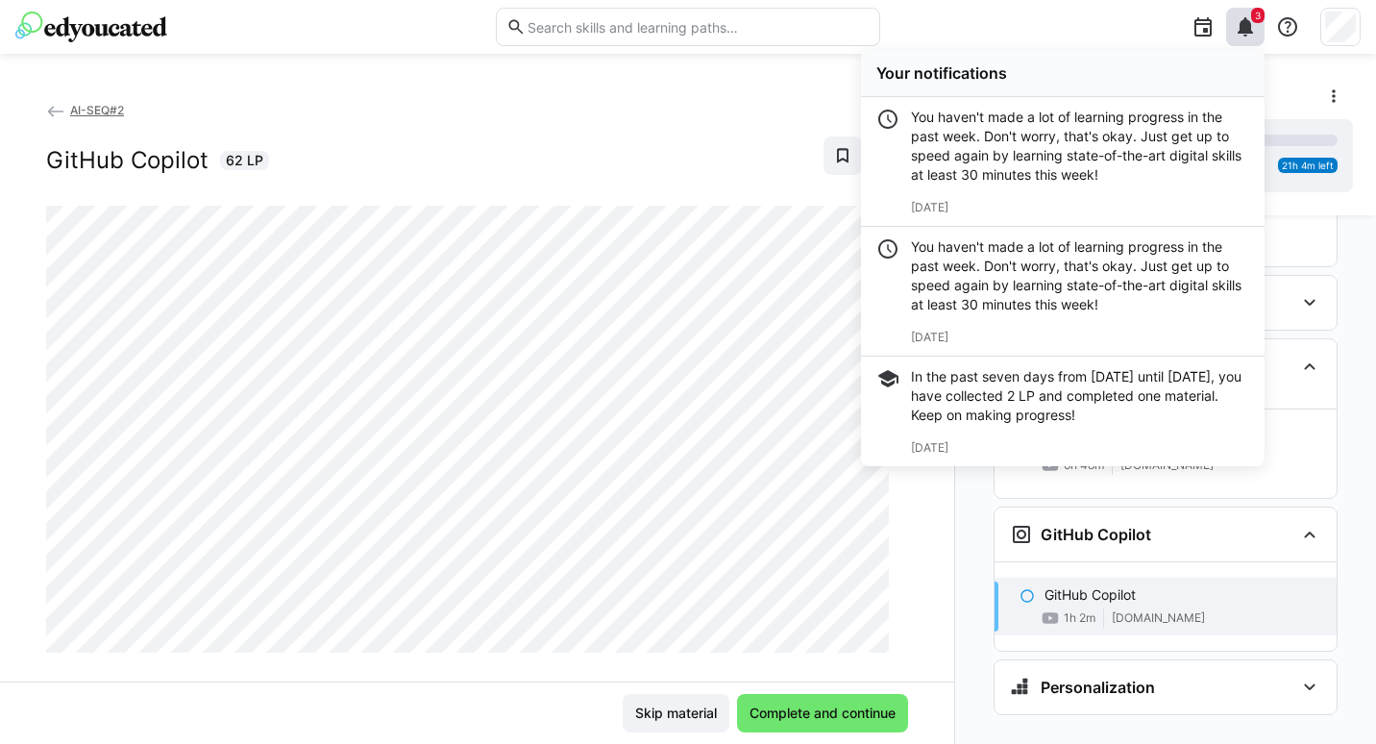
click at [1013, 413] on div "In the past seven days from Sep 1, 2025 until Sep 8, 2025, you have collected 2…" at bounding box center [1080, 396] width 338 height 58
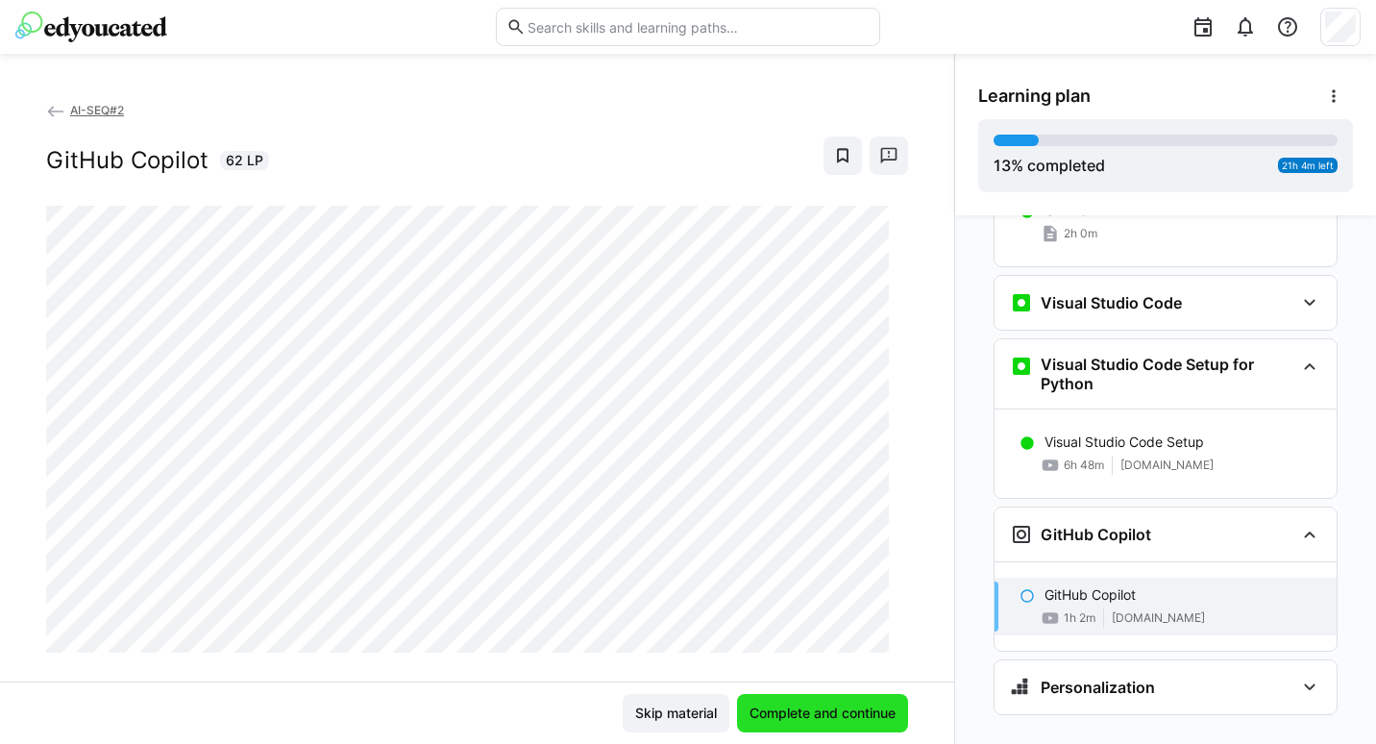
click at [792, 713] on span "Complete and continue" at bounding box center [823, 712] width 152 height 19
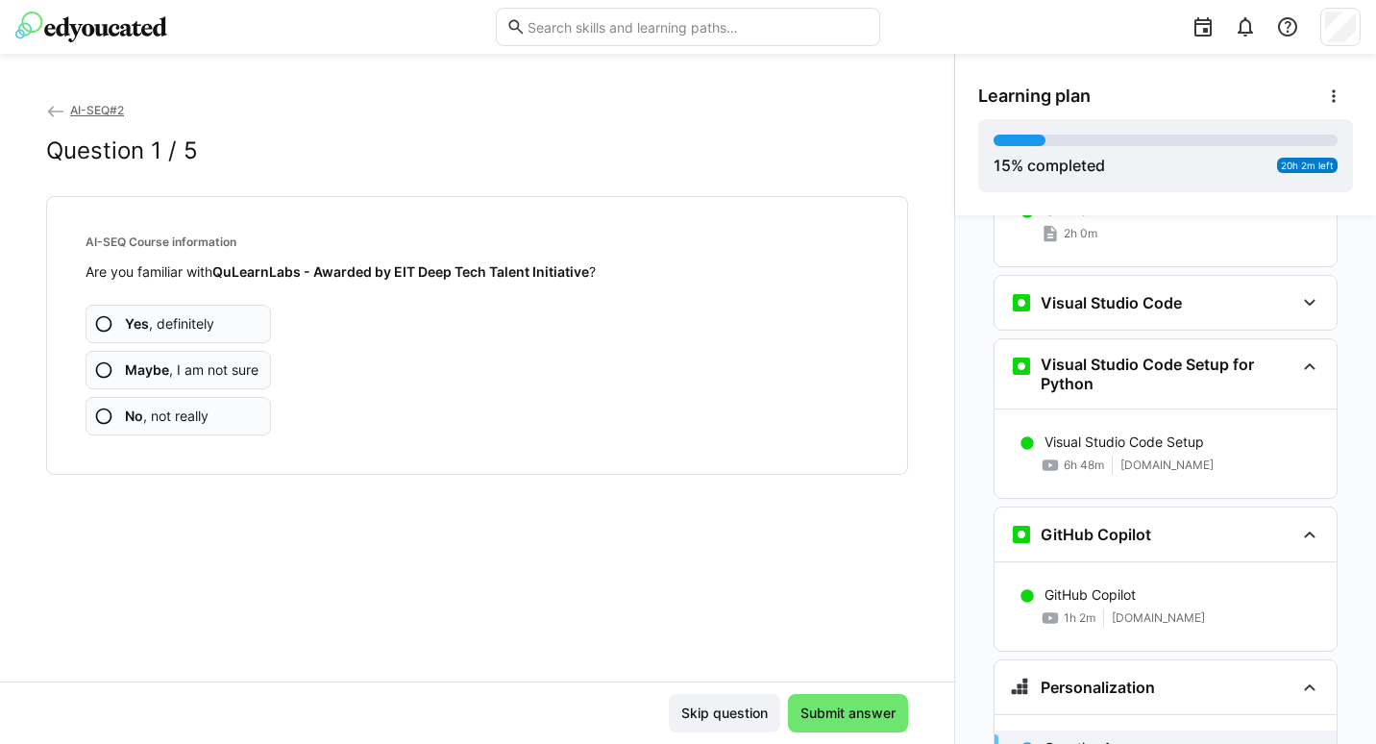
click at [111, 324] on eds-icon at bounding box center [103, 323] width 19 height 19
click at [95, 315] on eds-icon at bounding box center [103, 323] width 19 height 19
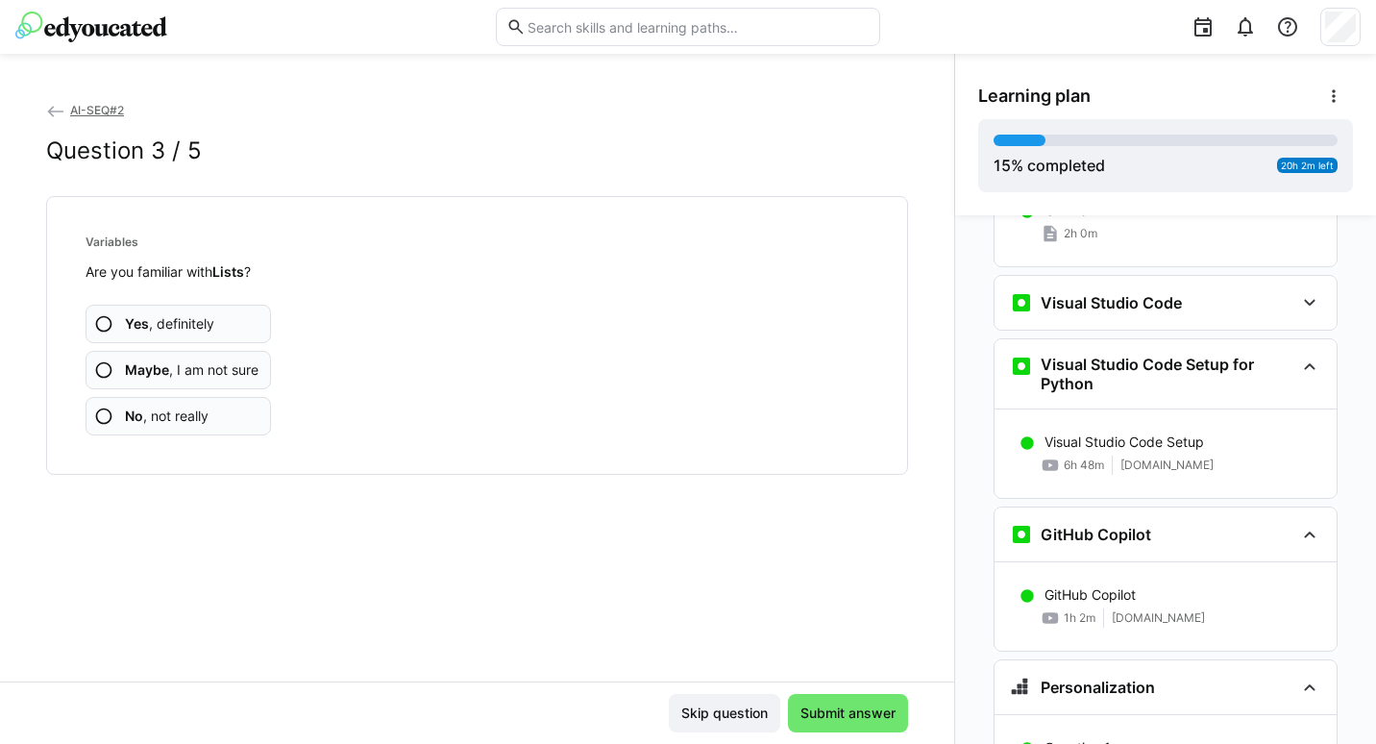
click at [103, 317] on eds-icon at bounding box center [103, 323] width 19 height 19
click at [105, 322] on eds-icon at bounding box center [103, 323] width 19 height 19
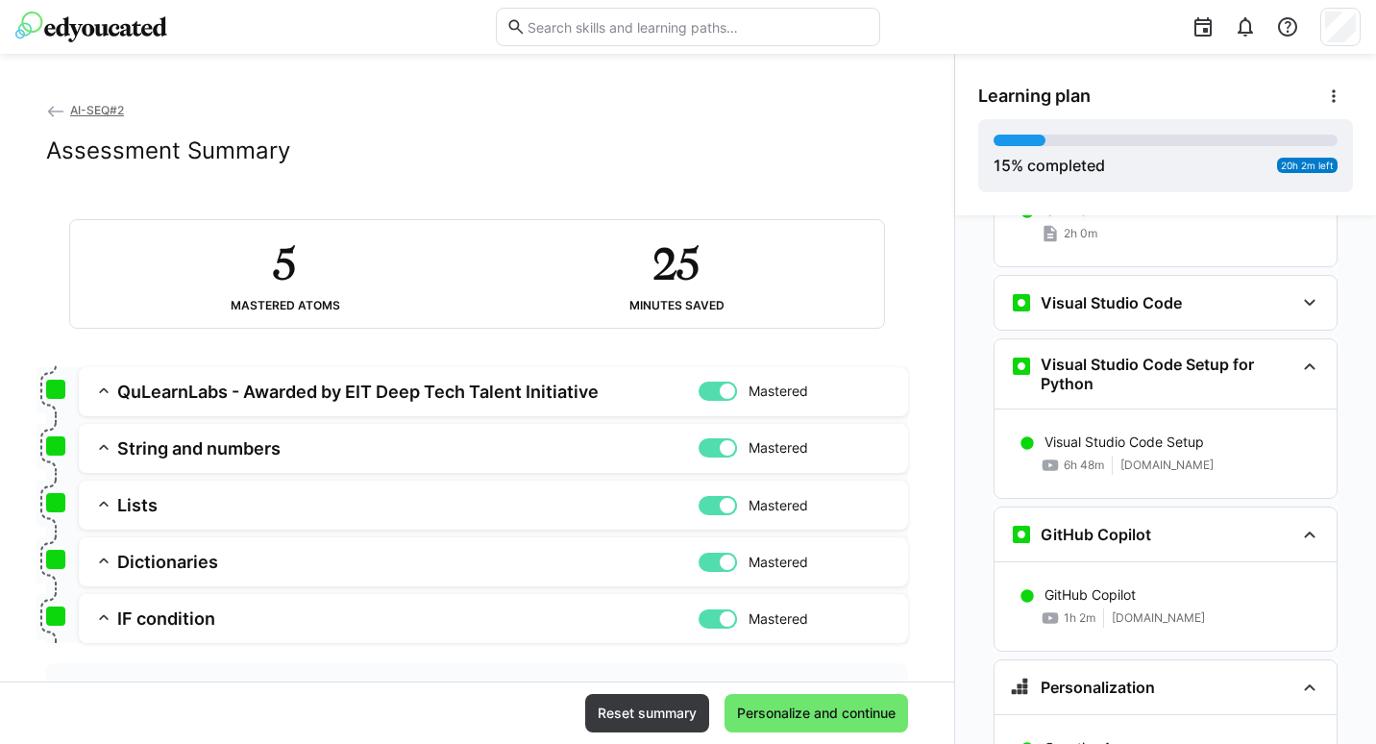
drag, startPoint x: 934, startPoint y: 267, endPoint x: 932, endPoint y: 374, distance: 106.7
click at [932, 374] on div "AI-SEQ#2 Assessment Summary 5 Mastered atoms 25 Minutes saved QuLearnLabs - Awa…" at bounding box center [477, 390] width 954 height 581
click at [748, 712] on span "Personalize and continue" at bounding box center [816, 712] width 164 height 19
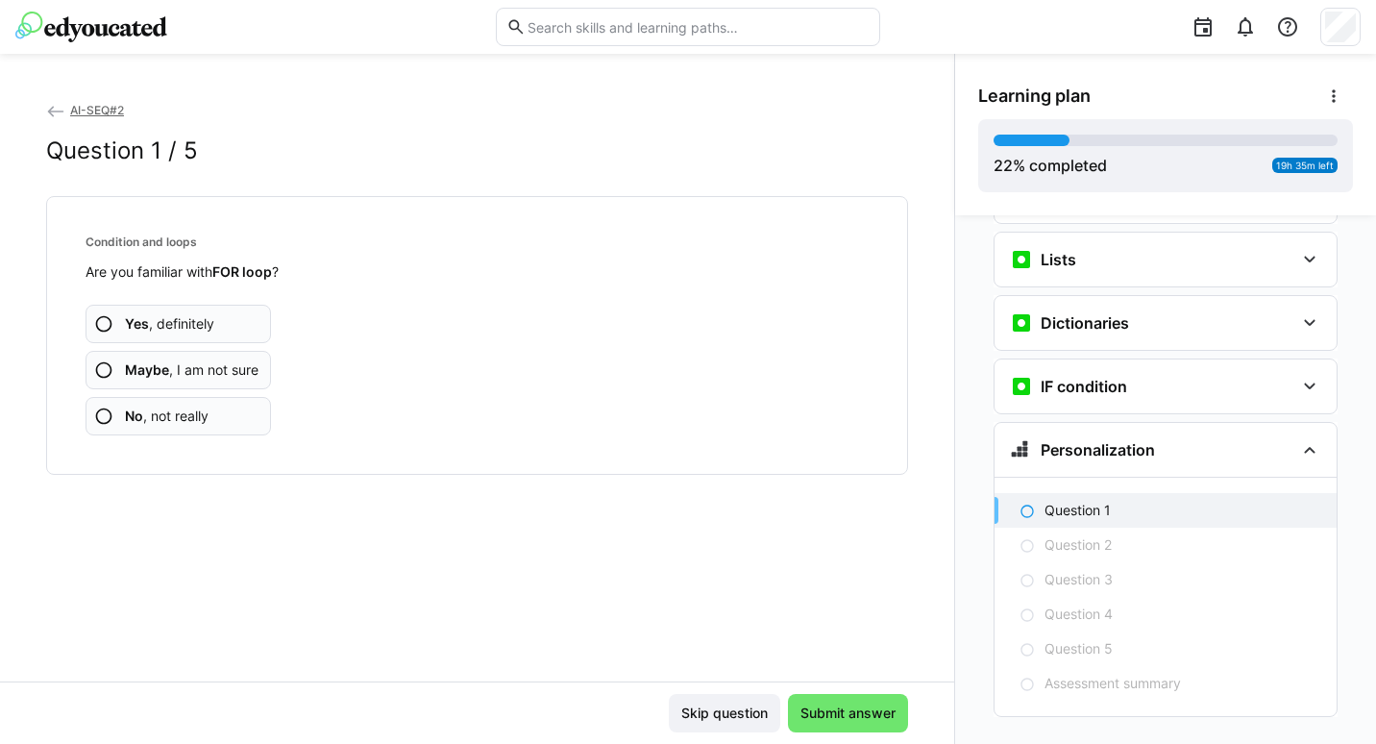
scroll to position [1906, 0]
drag, startPoint x: 1307, startPoint y: 354, endPoint x: 1031, endPoint y: 359, distance: 275.8
click at [1041, 375] on h3 "IF condition" at bounding box center [1084, 384] width 86 height 19
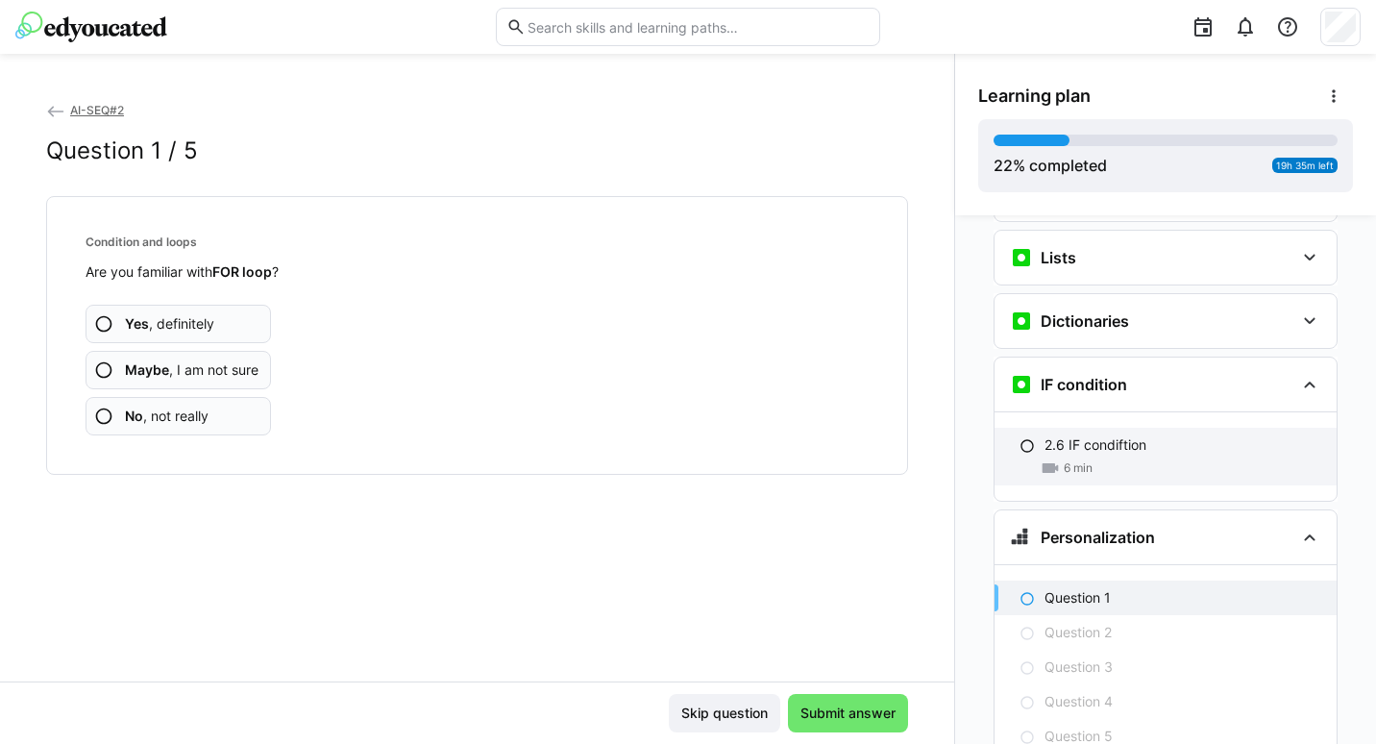
drag, startPoint x: 1066, startPoint y: 419, endPoint x: 1056, endPoint y: 430, distance: 15.6
click at [1064, 460] on span "6 min" at bounding box center [1078, 467] width 29 height 15
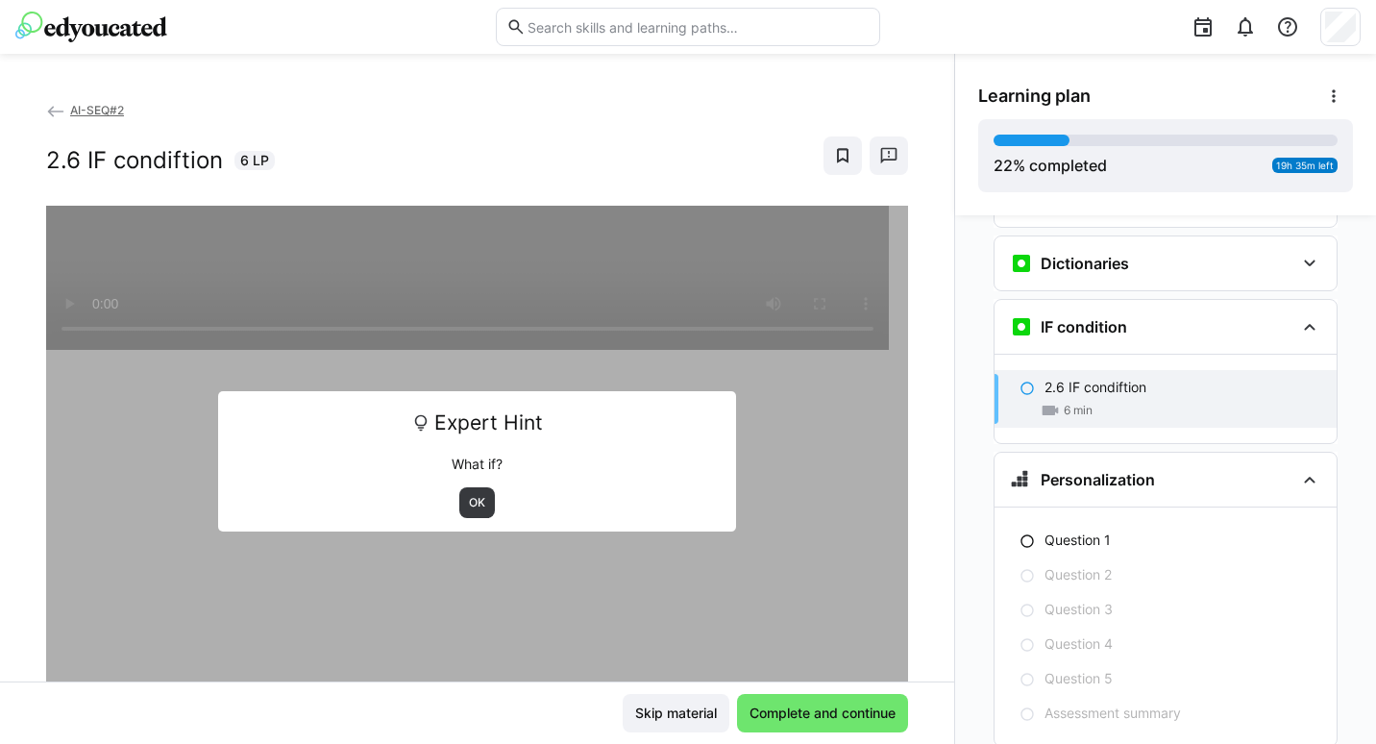
scroll to position [1996, 0]
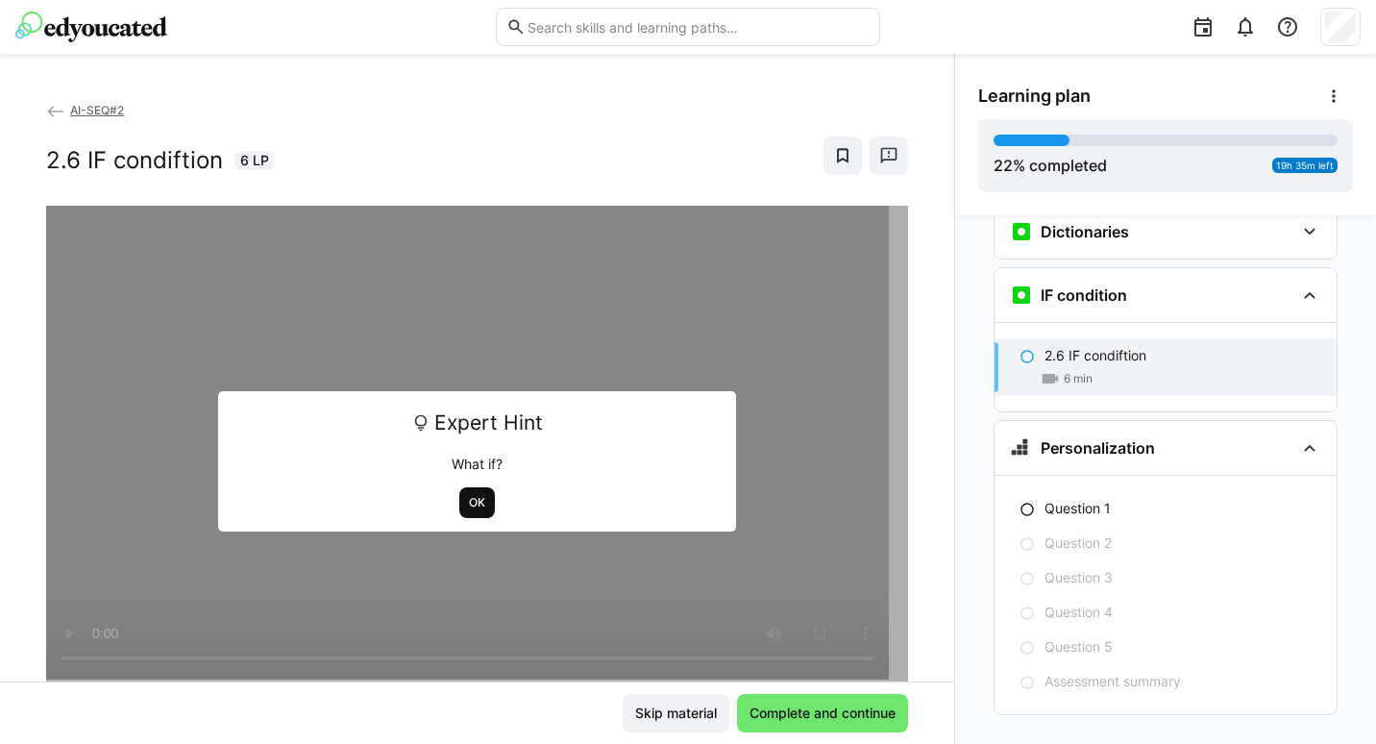
click at [459, 493] on span "OK" at bounding box center [477, 502] width 36 height 31
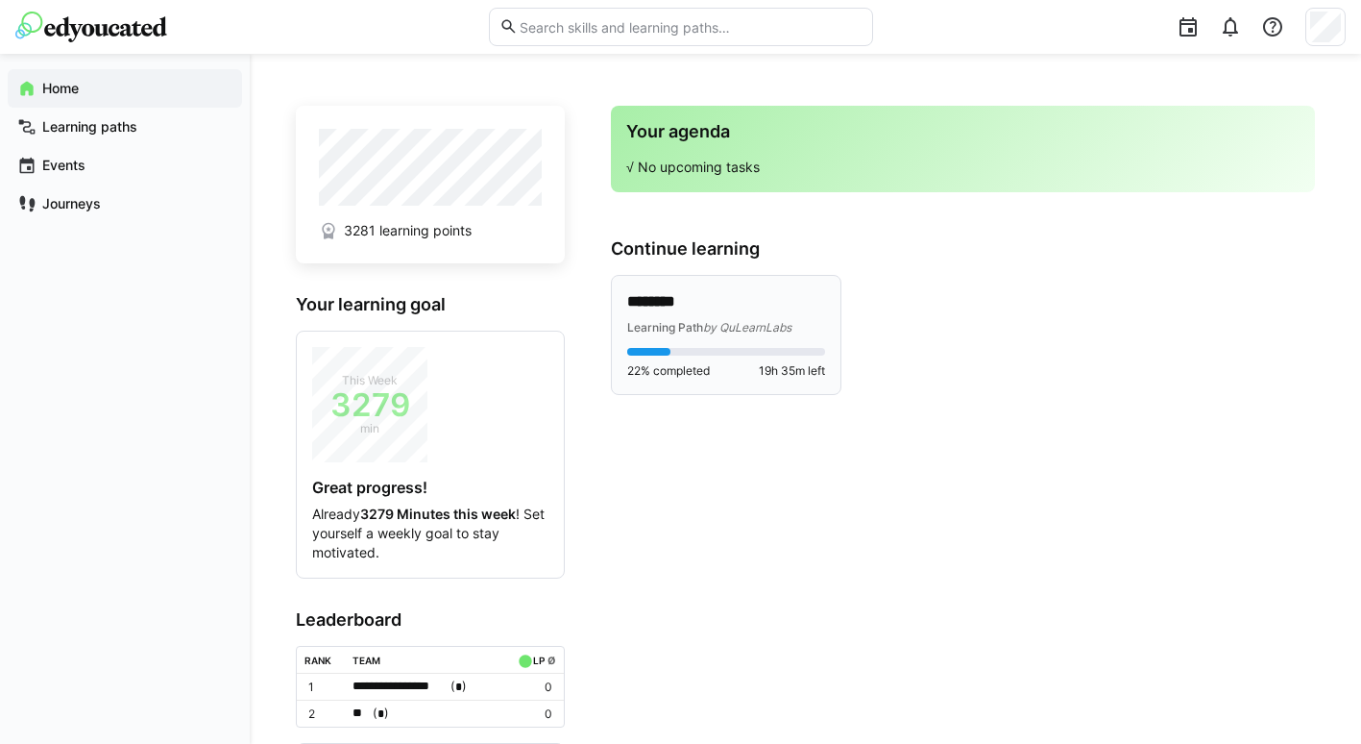
click at [655, 326] on span "Learning Path" at bounding box center [665, 327] width 76 height 14
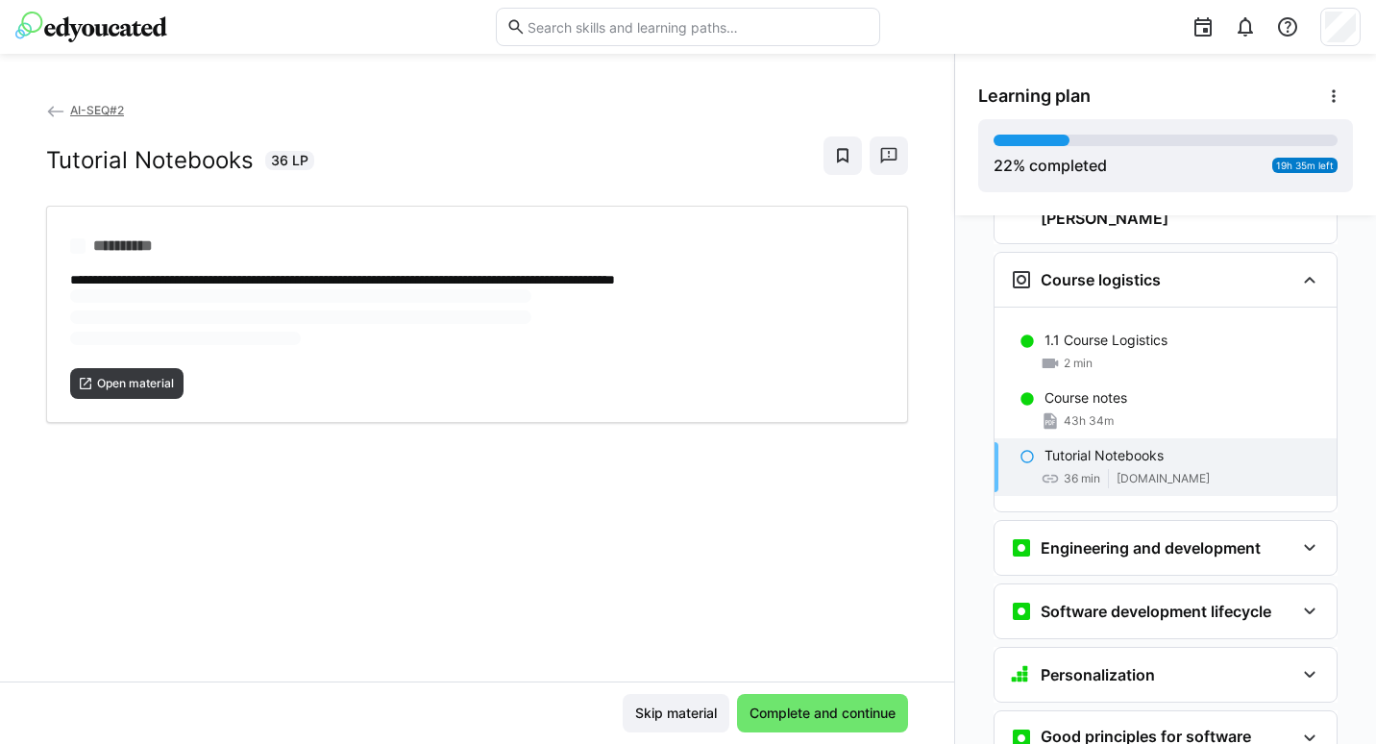
scroll to position [221, 0]
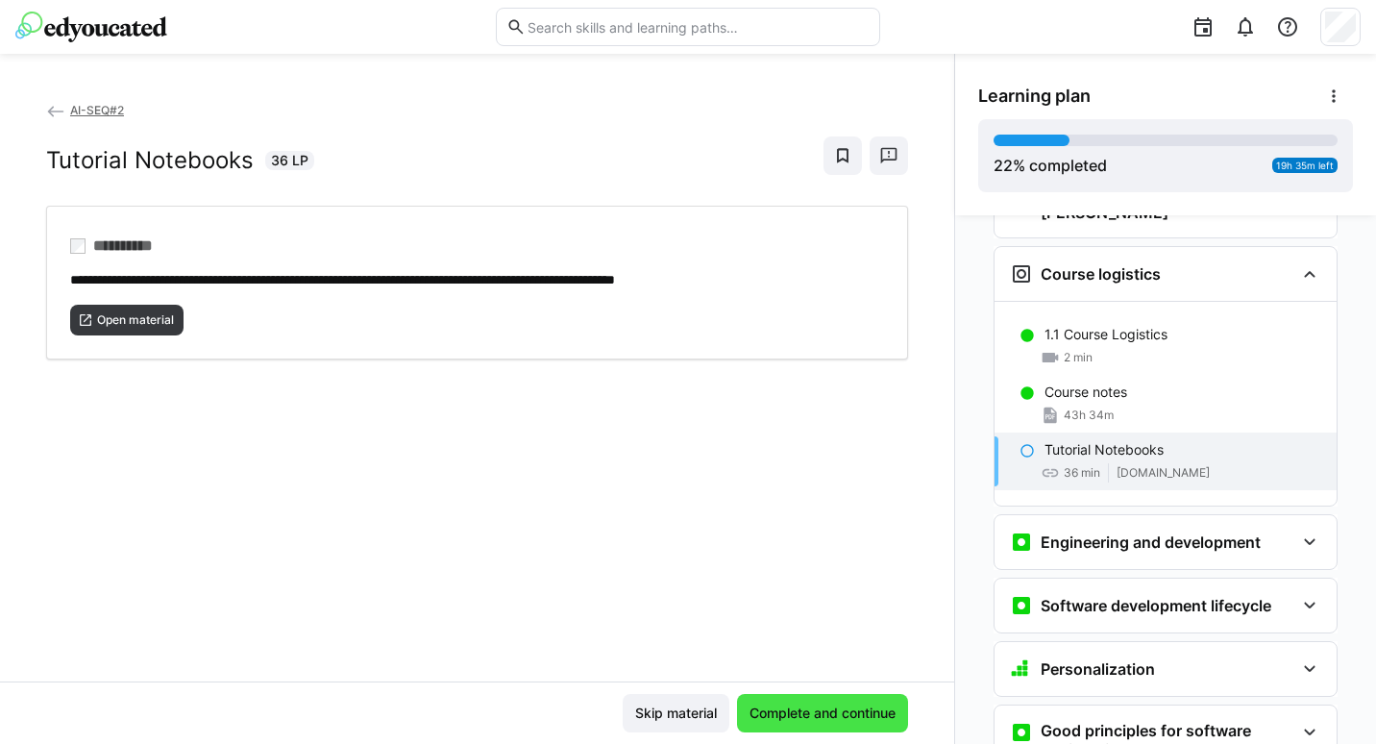
drag, startPoint x: 791, startPoint y: 693, endPoint x: 779, endPoint y: 705, distance: 17.0
click at [779, 705] on span "Complete and continue" at bounding box center [823, 712] width 152 height 19
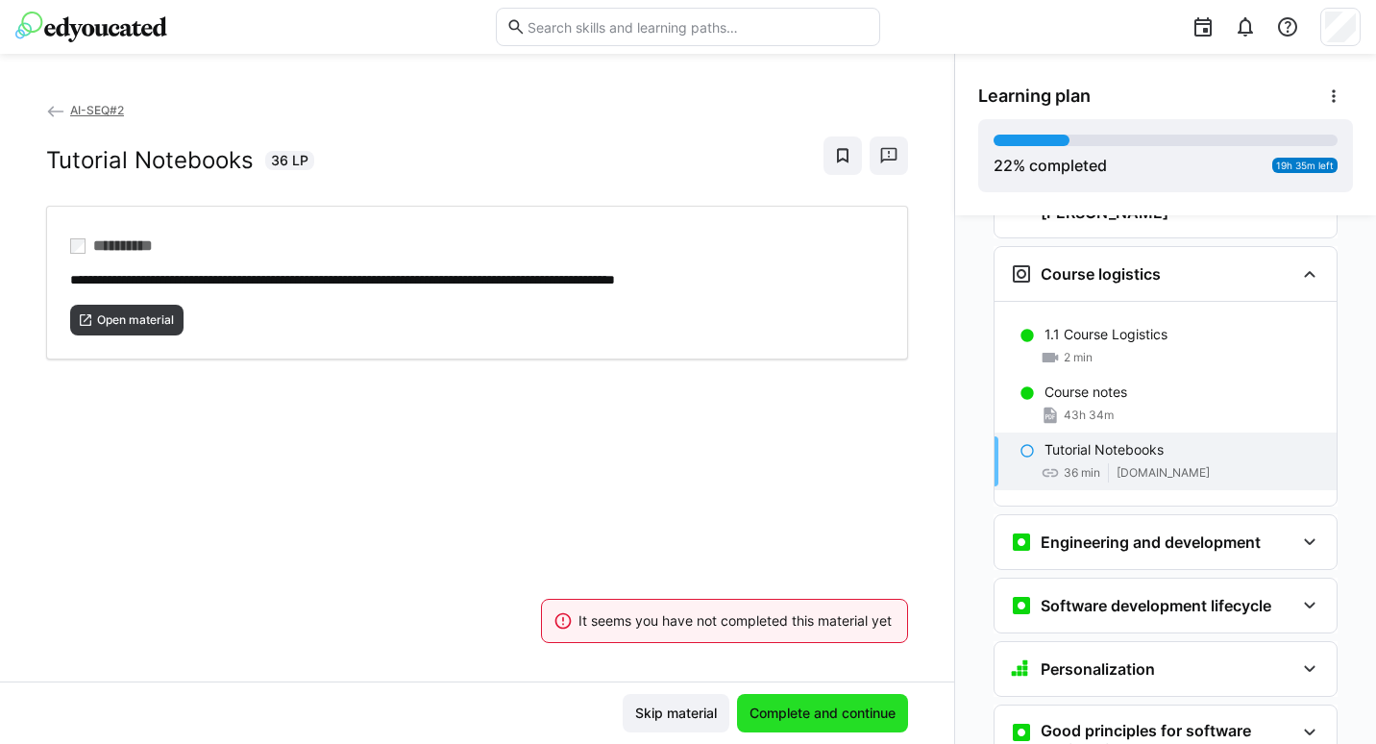
click at [779, 705] on span "Complete and continue" at bounding box center [823, 712] width 152 height 19
click at [779, 721] on span "Complete and continue" at bounding box center [823, 712] width 152 height 19
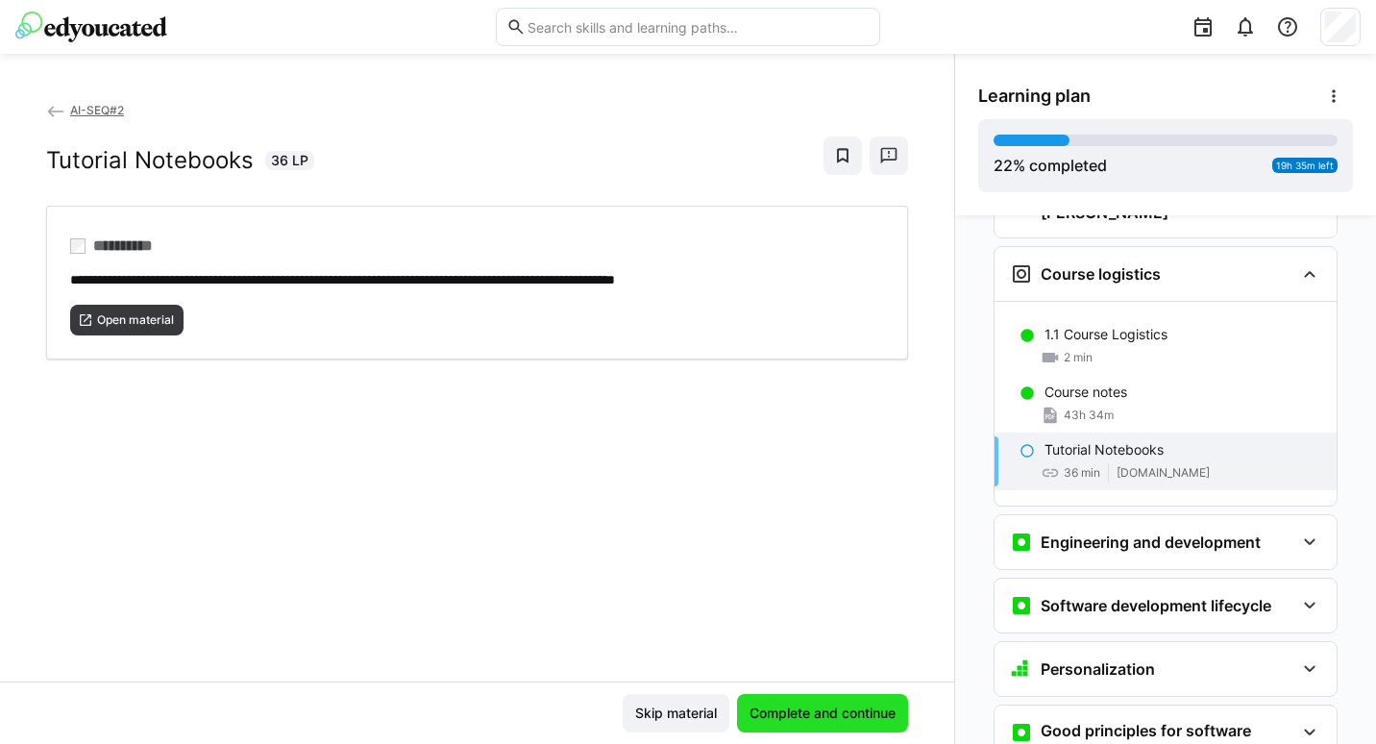
click at [772, 711] on span "Complete and continue" at bounding box center [823, 712] width 152 height 19
click at [800, 704] on span "Complete and continue" at bounding box center [823, 712] width 152 height 19
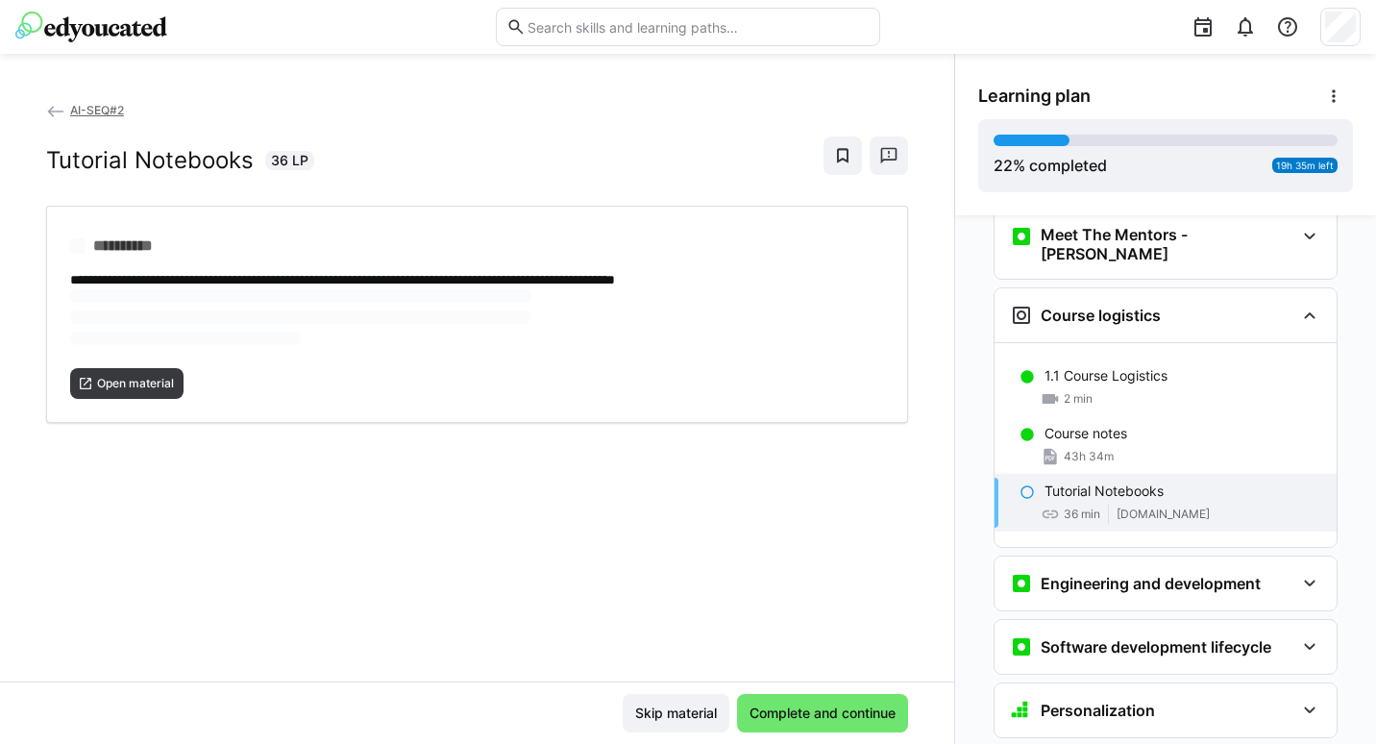
scroll to position [221, 0]
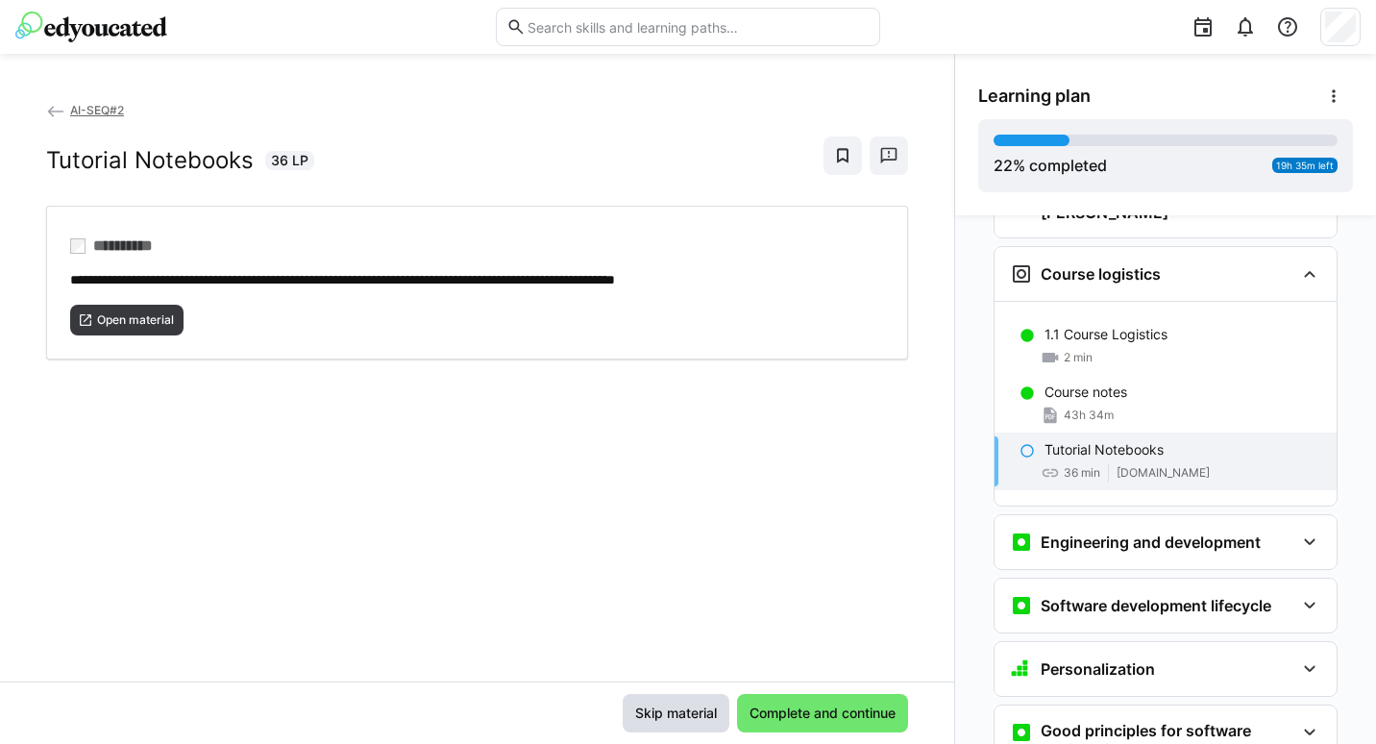
click at [645, 715] on span "Skip material" at bounding box center [675, 712] width 87 height 19
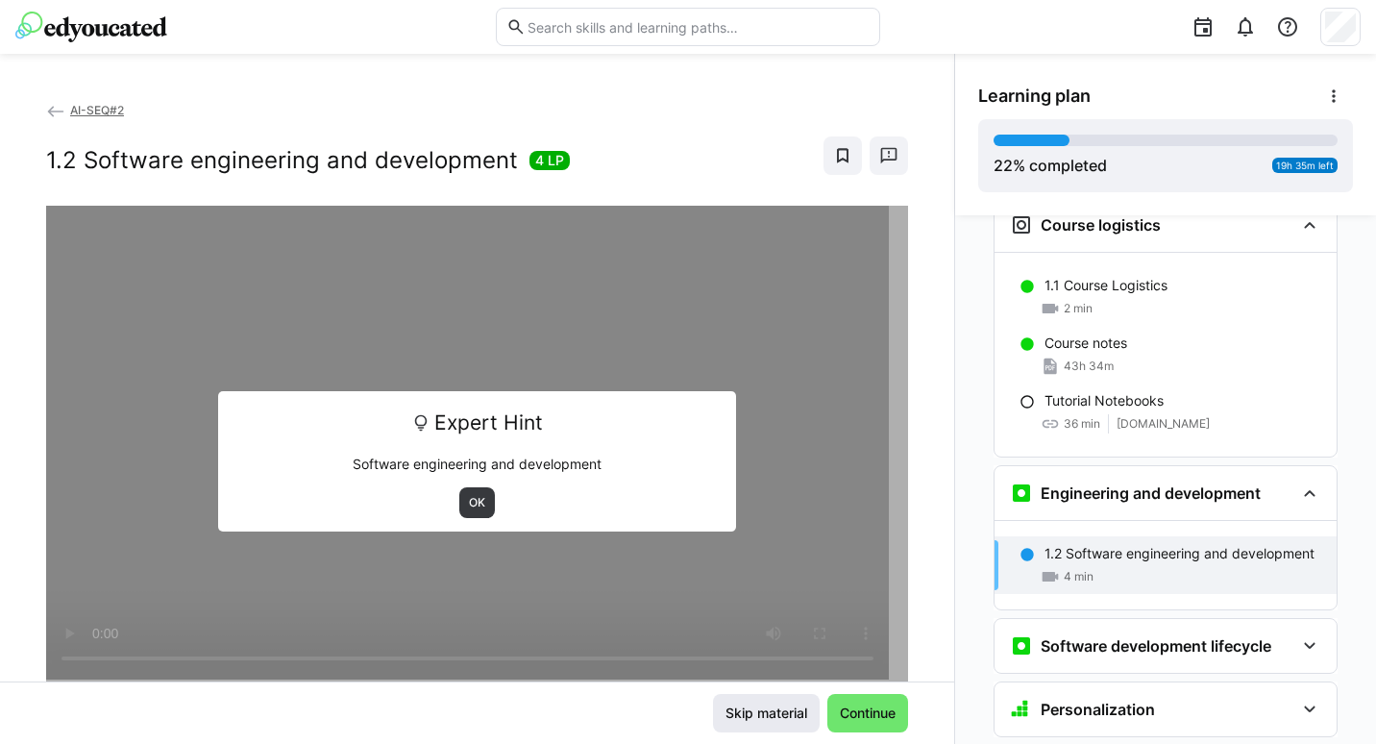
scroll to position [489, 0]
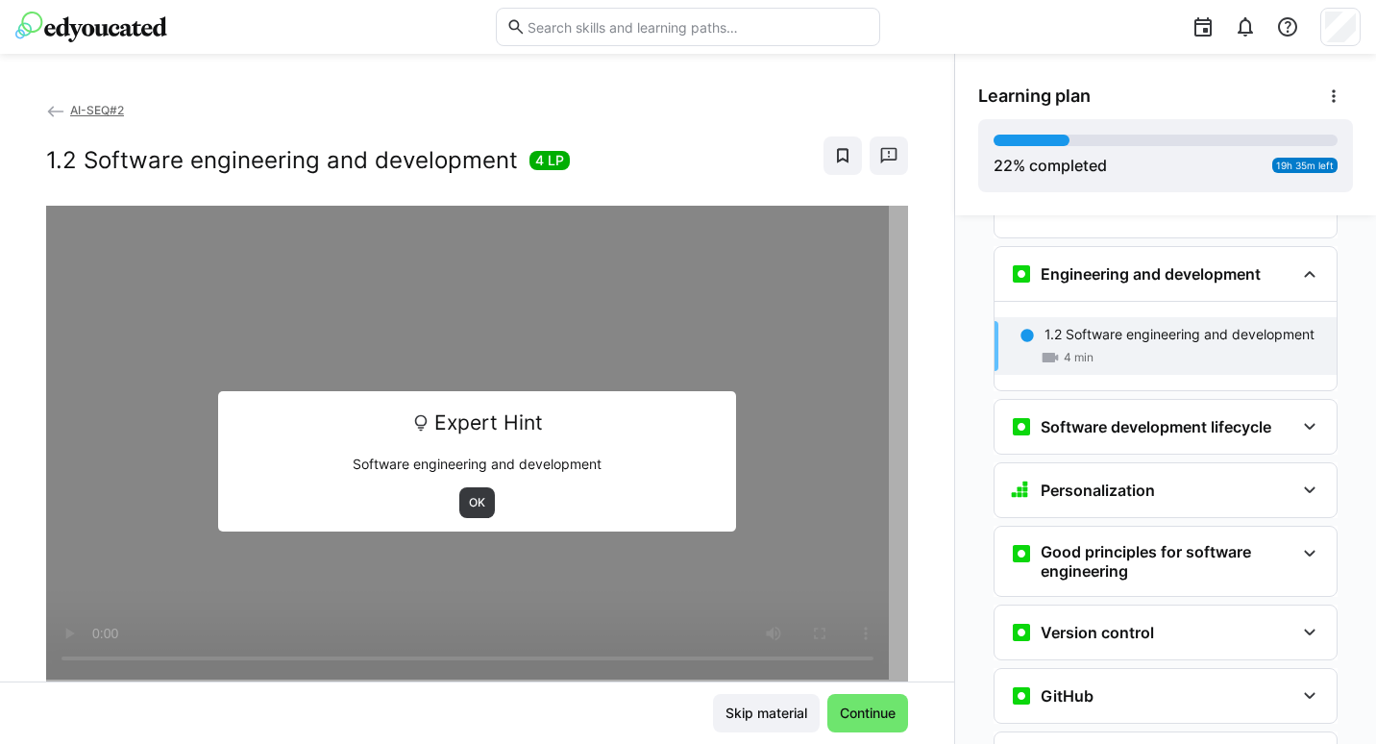
drag, startPoint x: 868, startPoint y: 699, endPoint x: 641, endPoint y: 713, distance: 227.1
click at [641, 713] on div "Skip material Continue" at bounding box center [477, 713] width 862 height 38
